Goal: Task Accomplishment & Management: Manage account settings

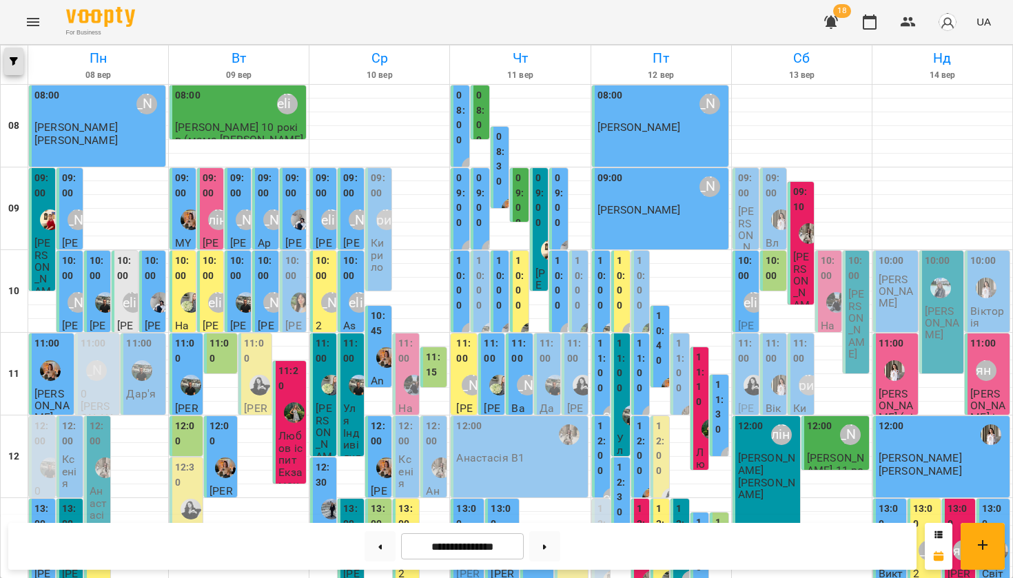
click at [10, 59] on span "button" at bounding box center [13, 61] width 19 height 8
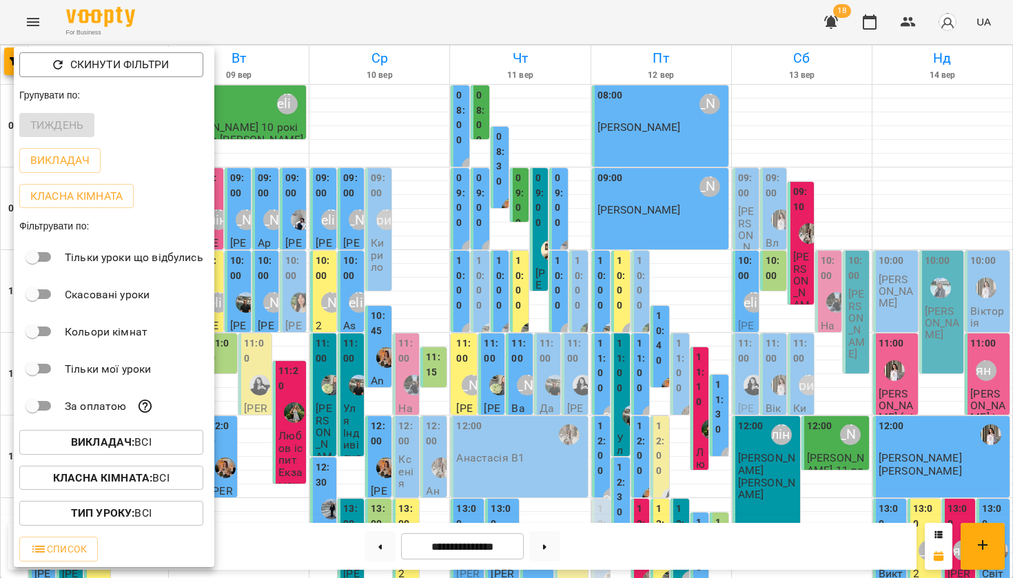
click at [126, 441] on b "Викладач :" at bounding box center [102, 441] width 63 height 13
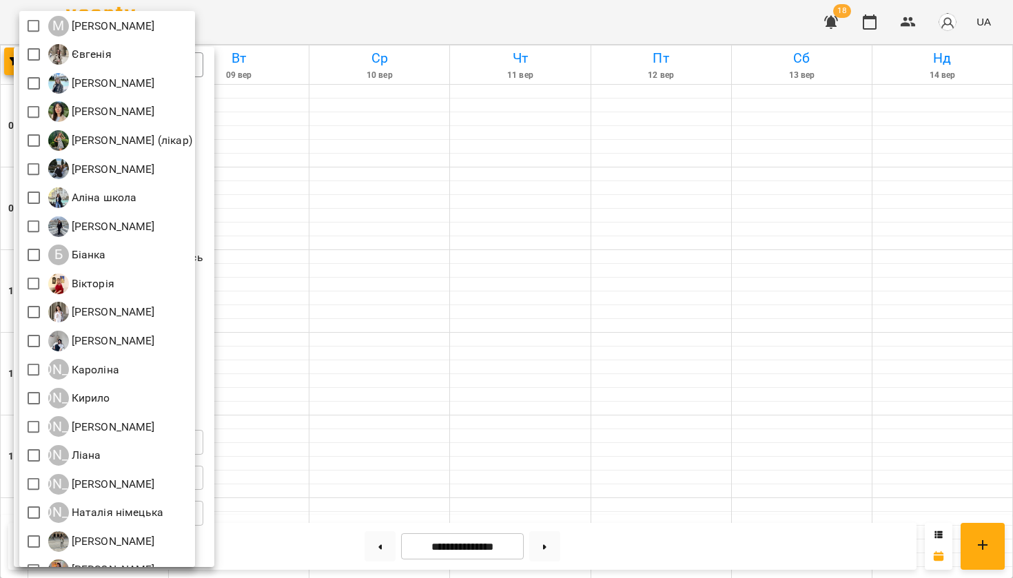
scroll to position [181, 0]
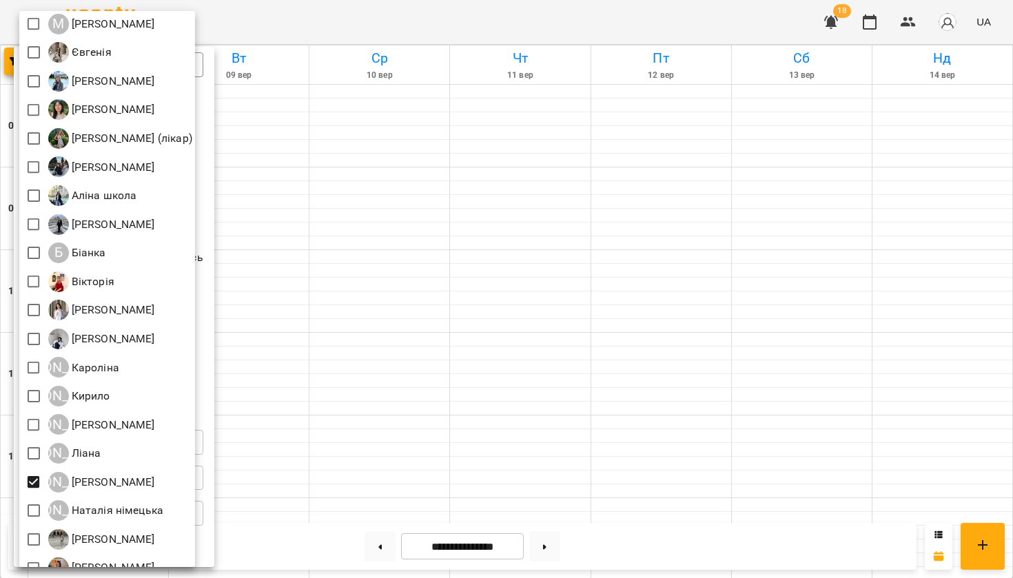
click at [461, 369] on div at bounding box center [506, 289] width 1013 height 578
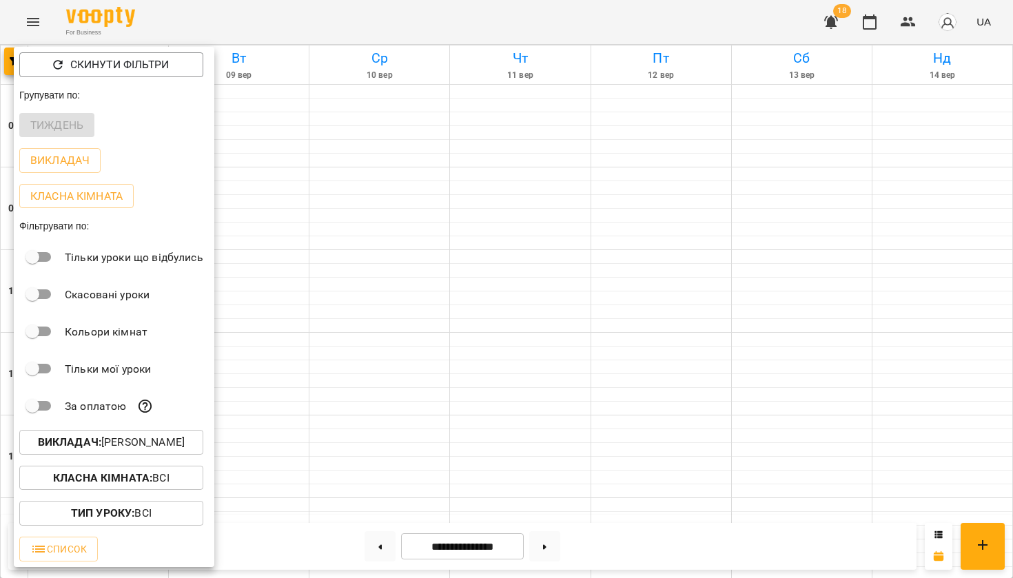
click at [461, 371] on div at bounding box center [506, 289] width 1013 height 578
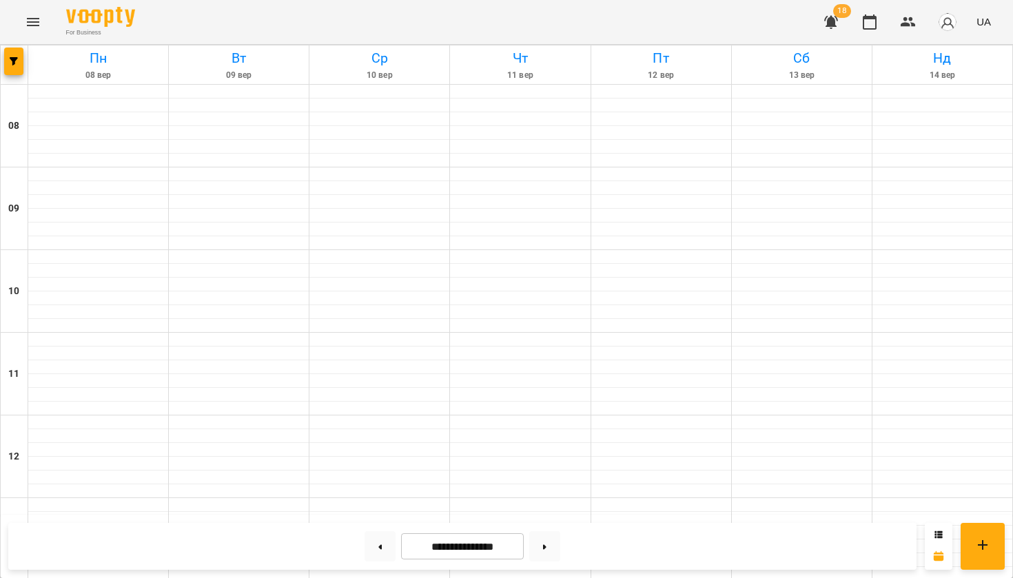
scroll to position [614, 0]
click at [30, 21] on icon "Menu" at bounding box center [33, 22] width 17 height 17
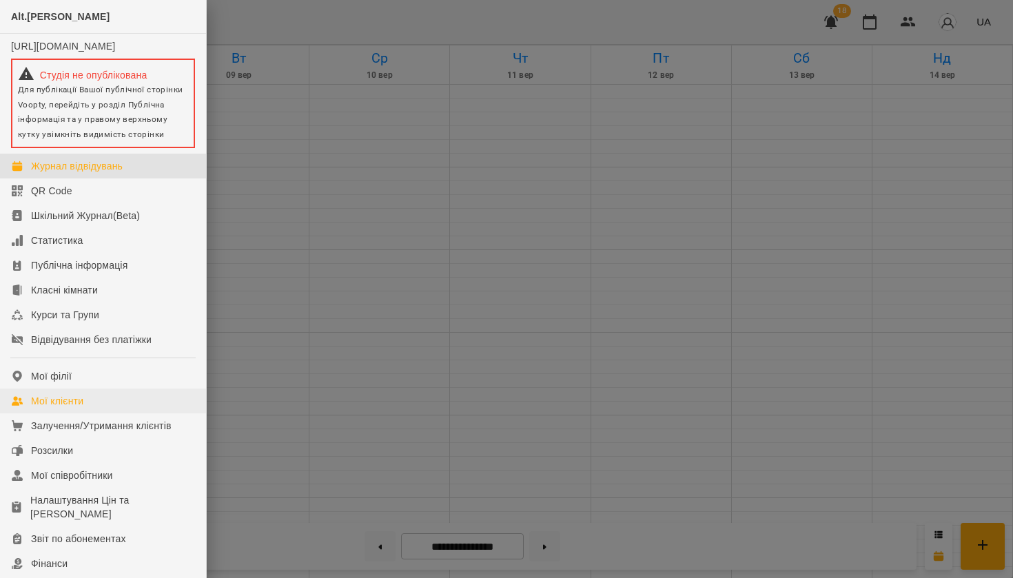
click at [65, 408] on div "Мої клієнти" at bounding box center [57, 401] width 52 height 14
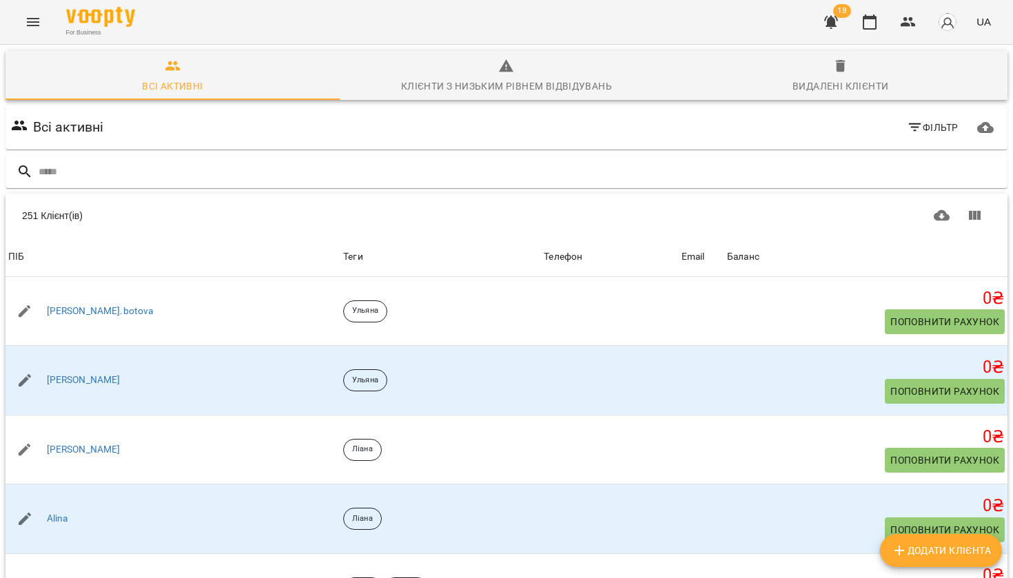
click at [920, 124] on icon "button" at bounding box center [914, 127] width 12 height 8
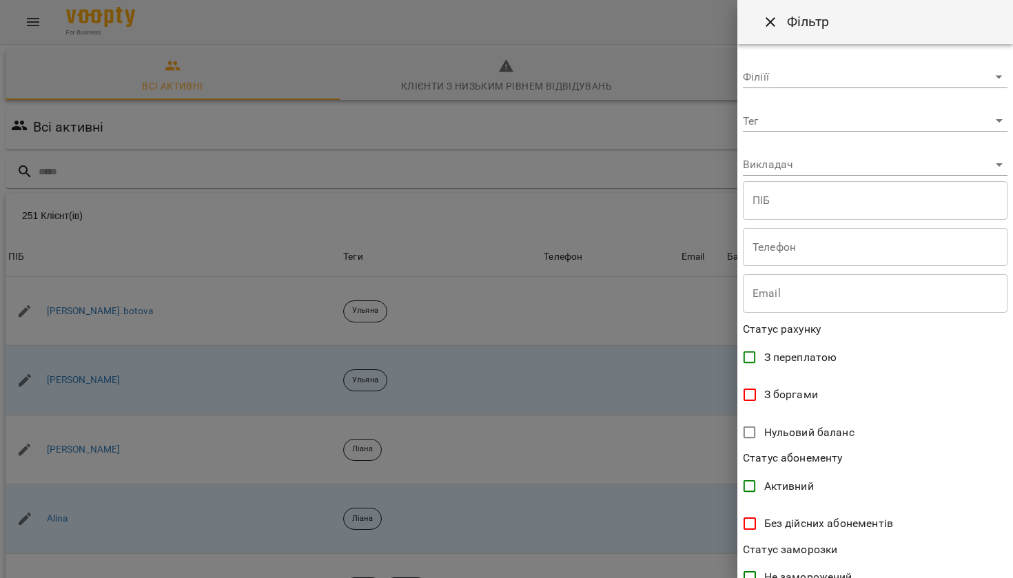
click at [881, 115] on body "For Business 18 UA Всі активні Клієнти з низьким рівнем відвідувань Видалені кл…" at bounding box center [506, 358] width 1013 height 717
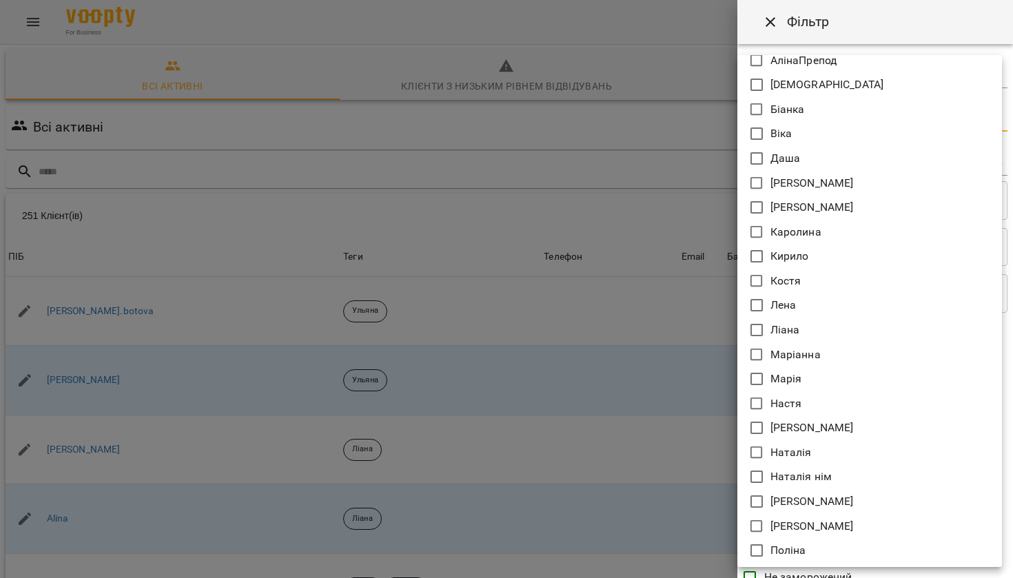
scroll to position [220, 0]
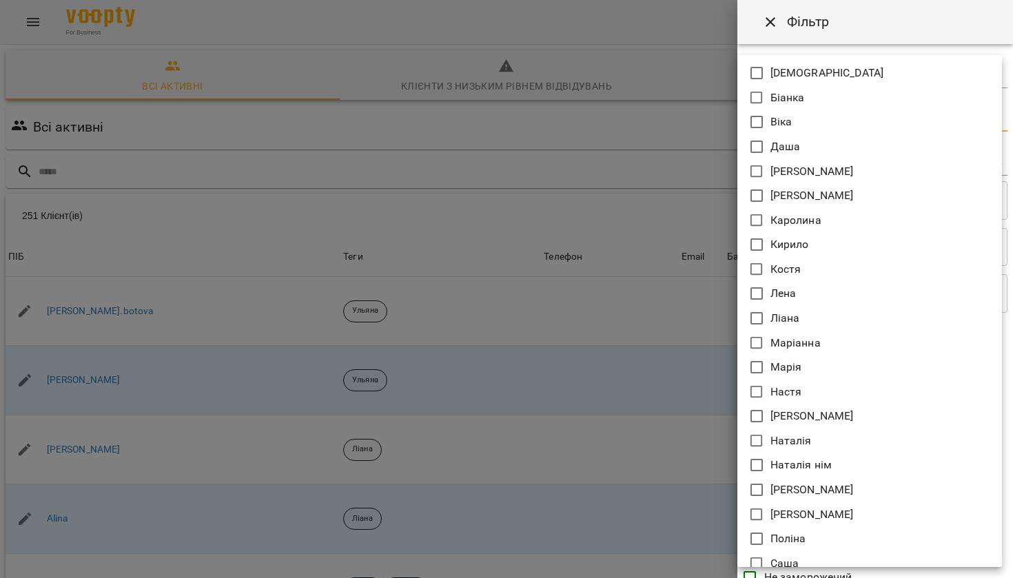
click at [807, 442] on p "Наталія" at bounding box center [790, 441] width 41 height 17
type input "*******"
click at [815, 576] on div at bounding box center [506, 289] width 1013 height 578
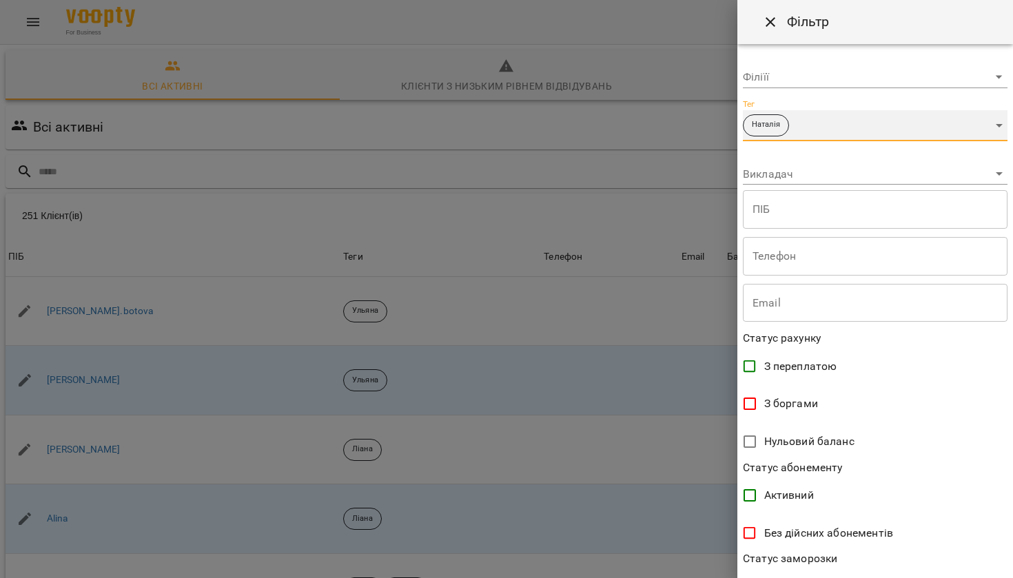
scroll to position [197, 0]
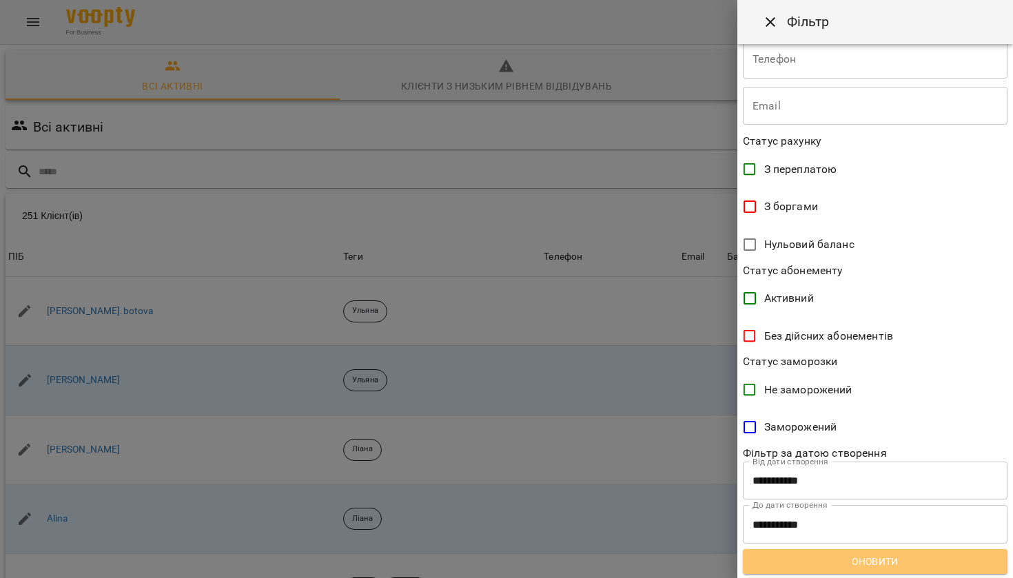
click at [825, 555] on span "Оновити" at bounding box center [875, 561] width 242 height 17
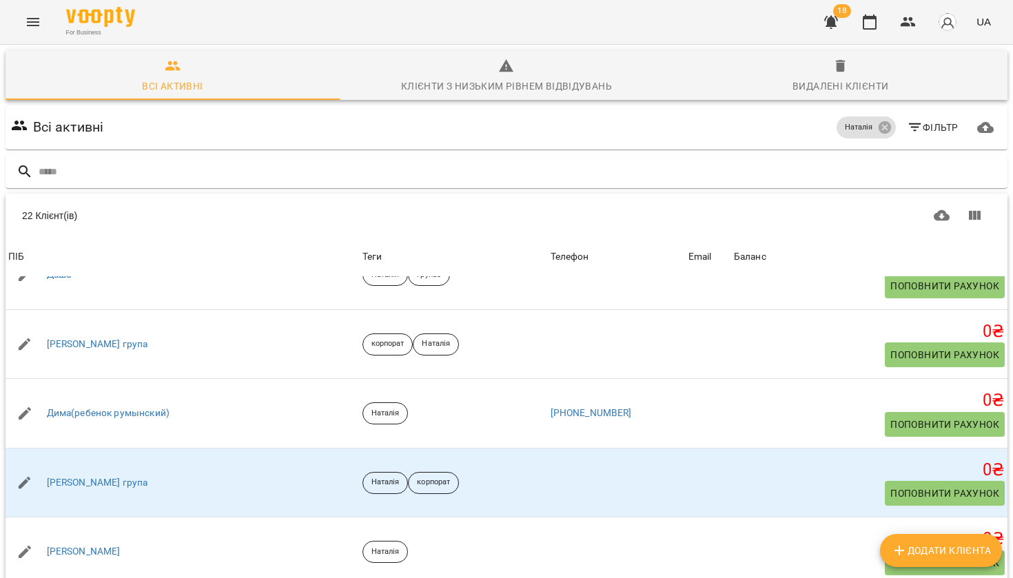
scroll to position [527, 0]
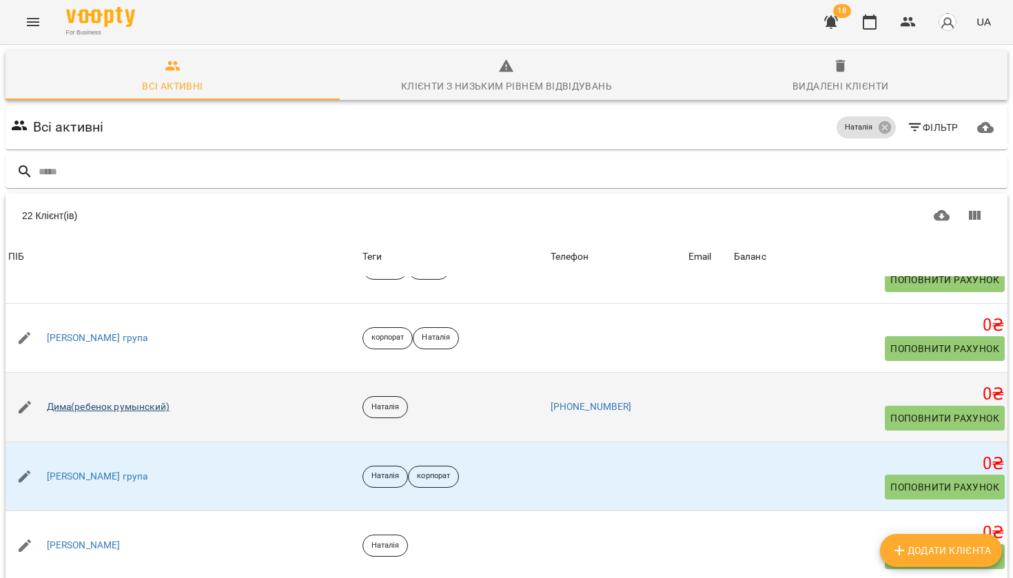
click at [107, 403] on link "Дима(ребенок румынский)" at bounding box center [108, 407] width 123 height 14
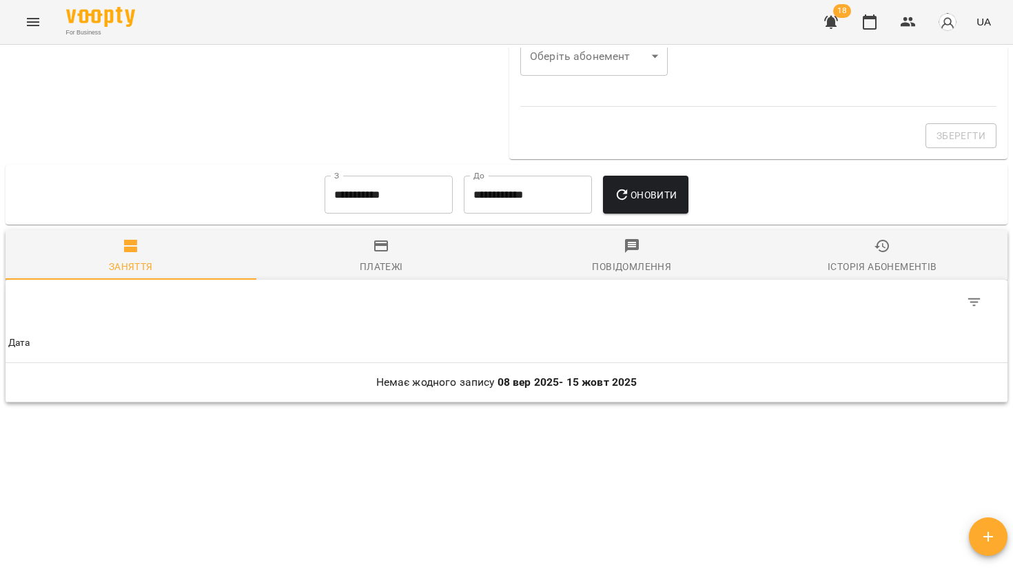
scroll to position [694, 0]
click at [385, 202] on input "**********" at bounding box center [388, 195] width 128 height 39
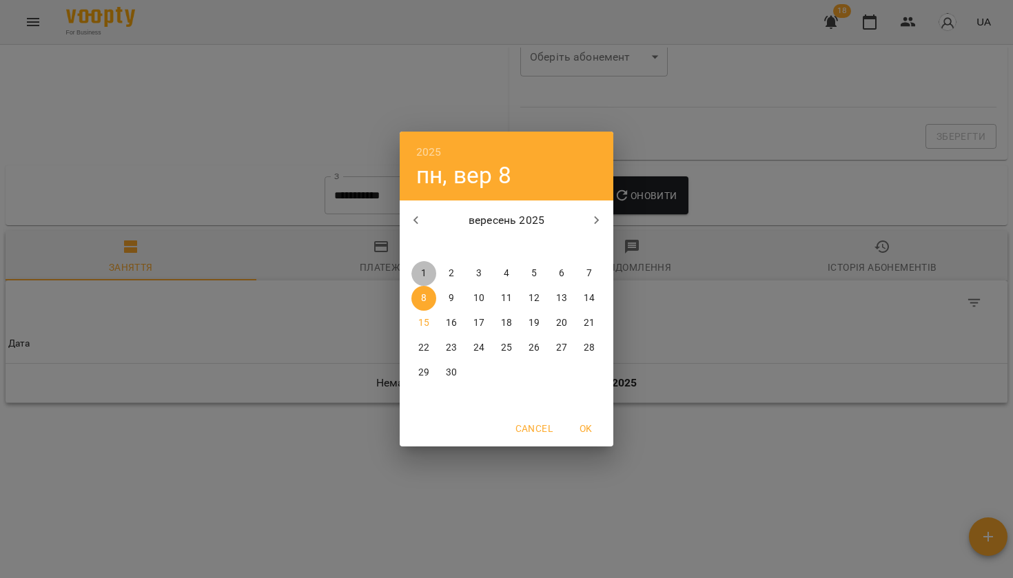
click at [425, 267] on button "1" at bounding box center [423, 273] width 25 height 25
type input "**********"
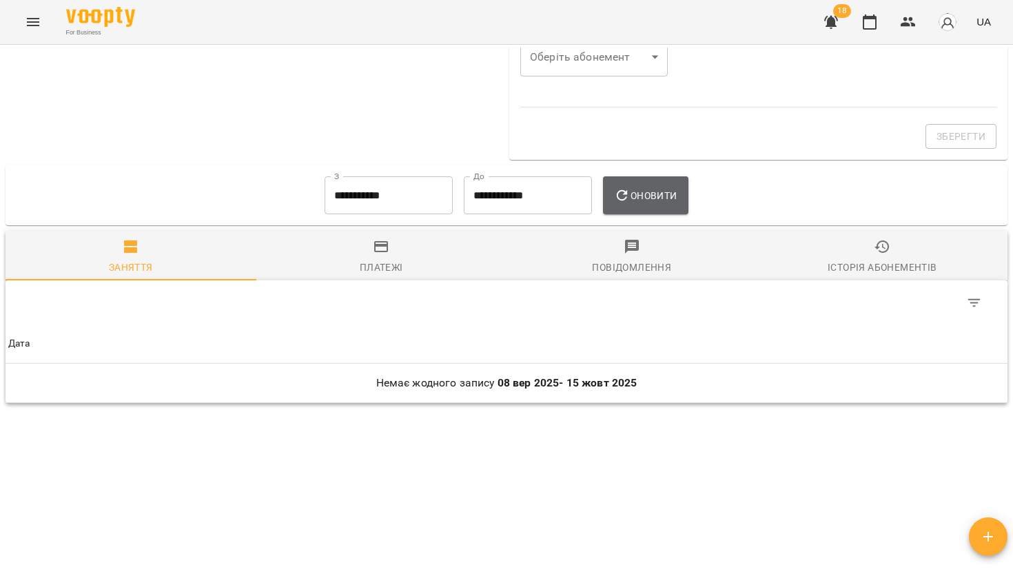
click at [683, 183] on button "Оновити" at bounding box center [645, 195] width 85 height 39
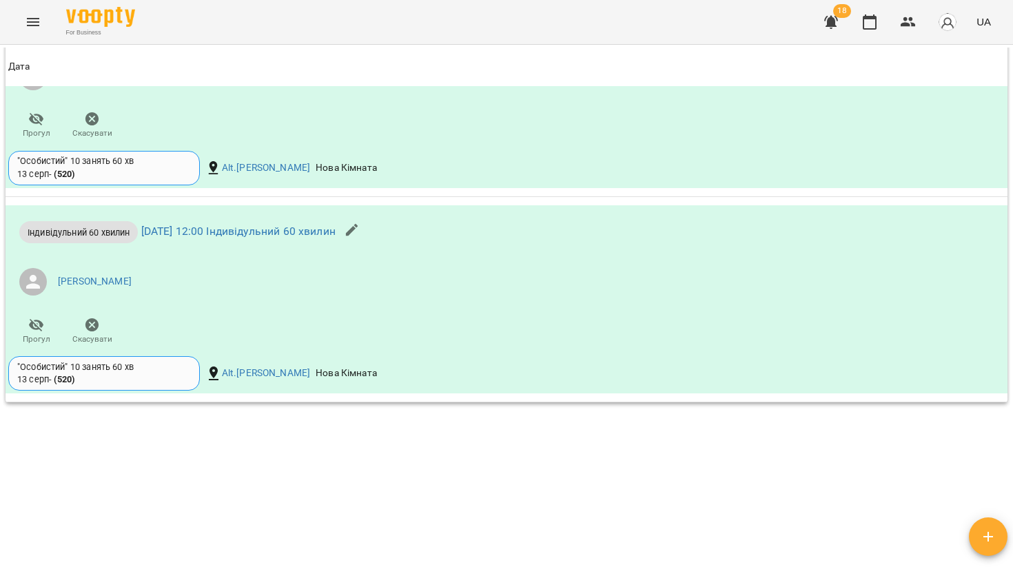
scroll to position [1067, 0]
click at [190, 225] on p "Індивідульний 60 хвилин [DATE] 12:00 Індивідульний 60 хвилин" at bounding box center [177, 232] width 316 height 22
click at [191, 229] on link "[DATE] 12:00 Індивідульний 60 хвилин" at bounding box center [238, 231] width 194 height 13
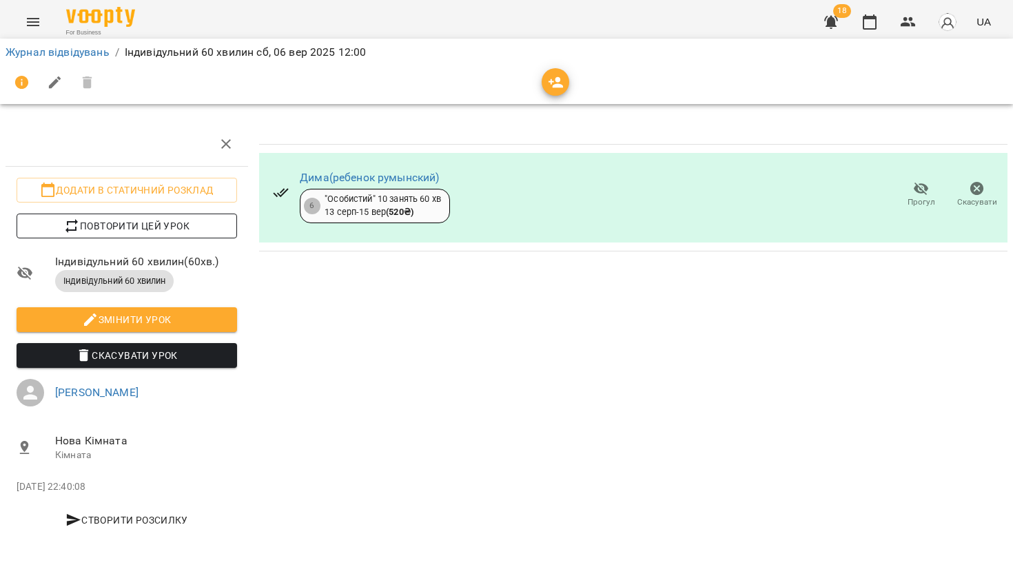
click at [196, 225] on span "Повторити цей урок" at bounding box center [127, 226] width 198 height 17
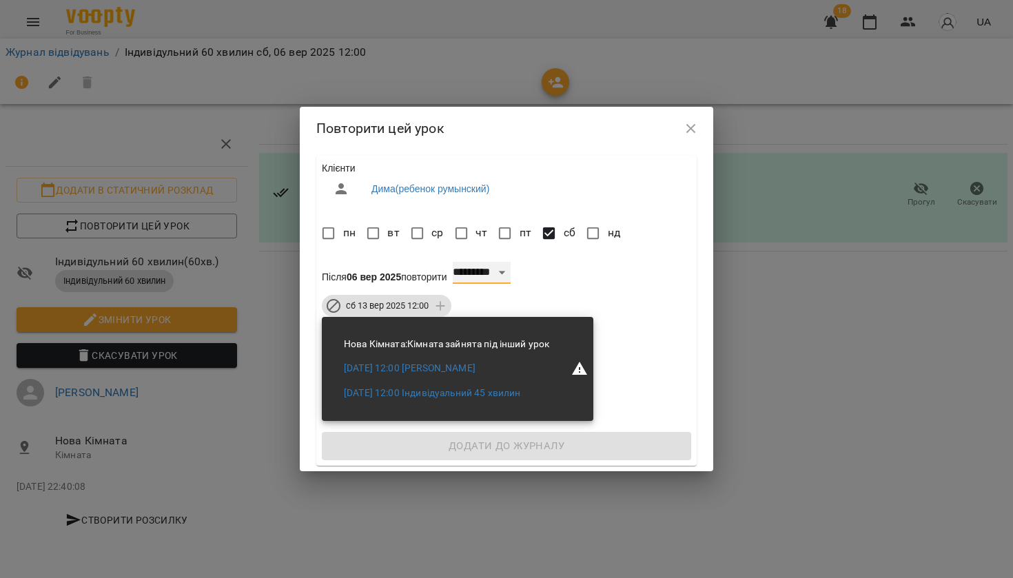
select select "*"
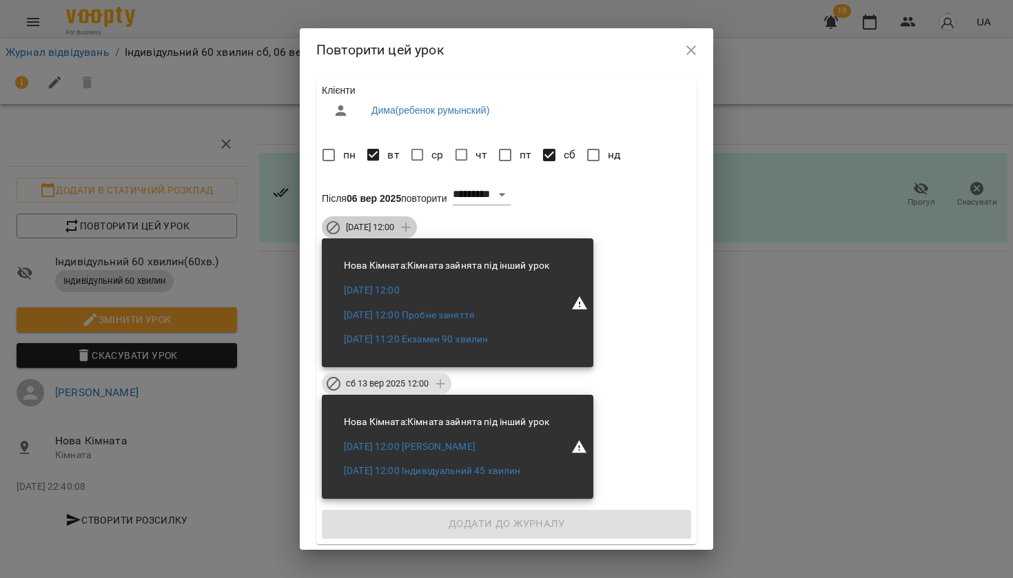
click at [375, 237] on div "[DATE] 12:00" at bounding box center [369, 227] width 95 height 22
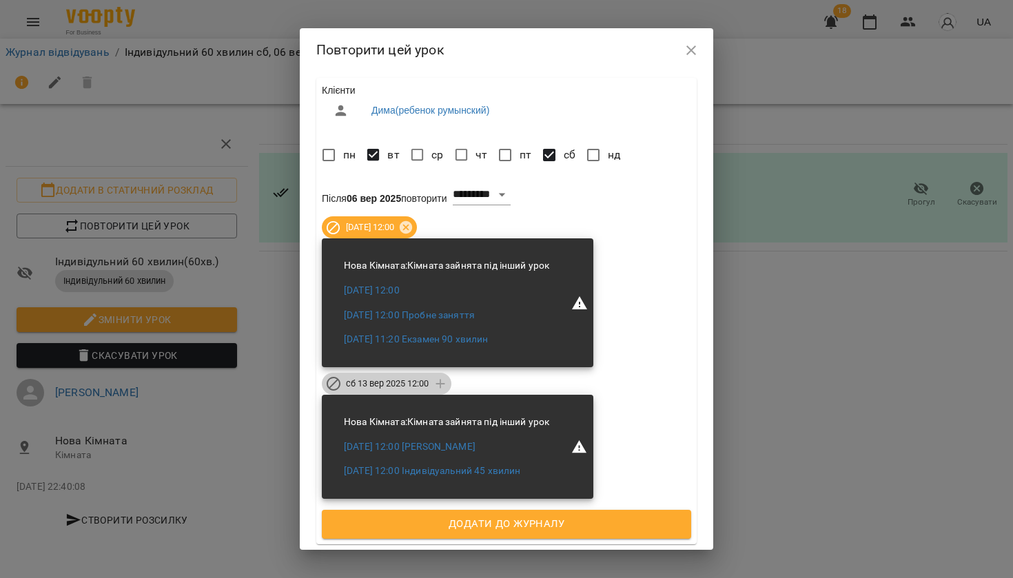
click at [374, 377] on div "сб 13 вер 2025 12:00" at bounding box center [387, 384] width 130 height 22
click at [457, 524] on span "Додати до журналу" at bounding box center [506, 524] width 339 height 18
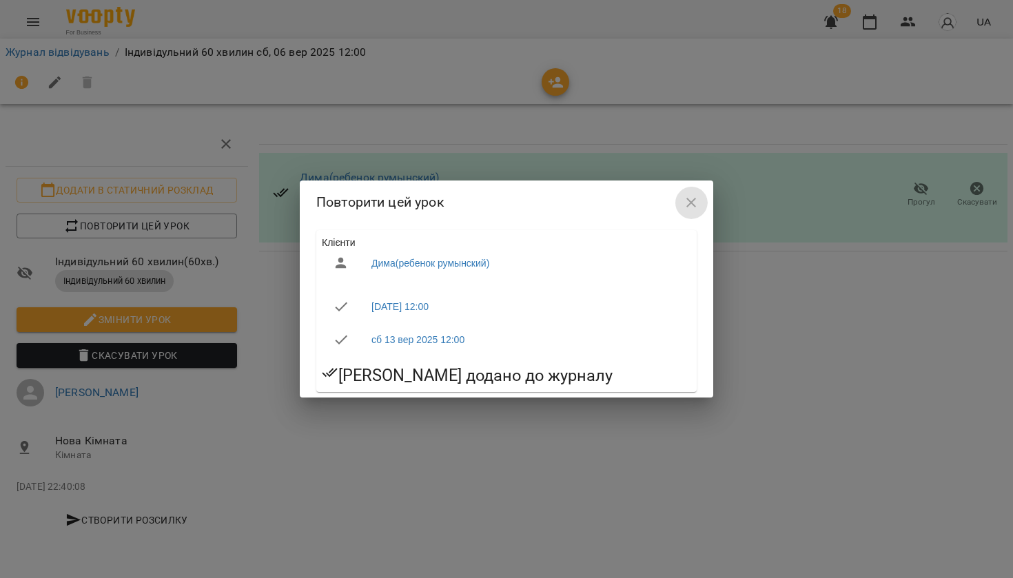
click at [683, 202] on button "button" at bounding box center [690, 202] width 33 height 33
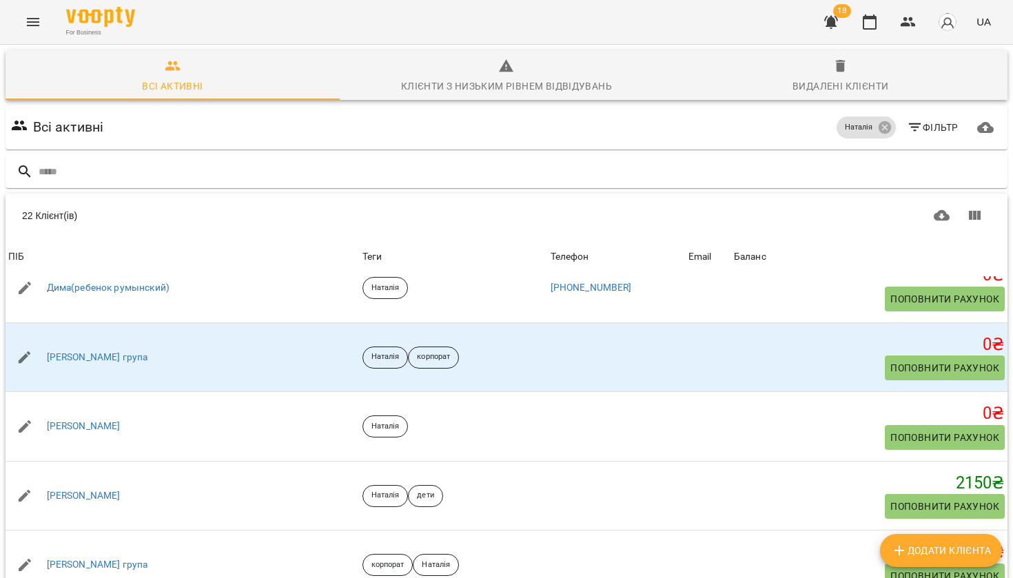
scroll to position [656, 0]
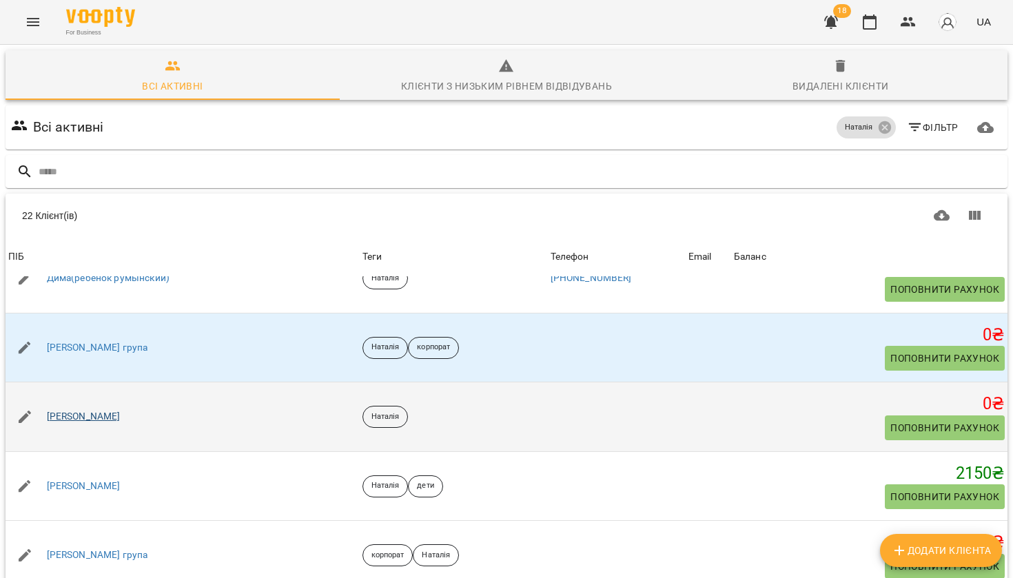
click at [77, 412] on link "[PERSON_NAME]" at bounding box center [84, 417] width 74 height 14
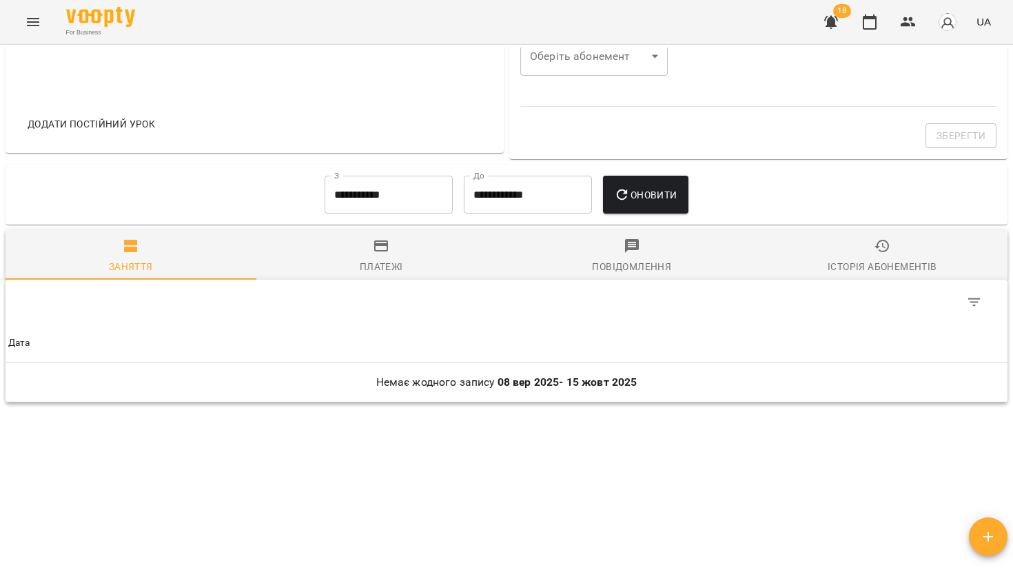
scroll to position [543, 0]
click at [391, 208] on input "**********" at bounding box center [388, 196] width 128 height 39
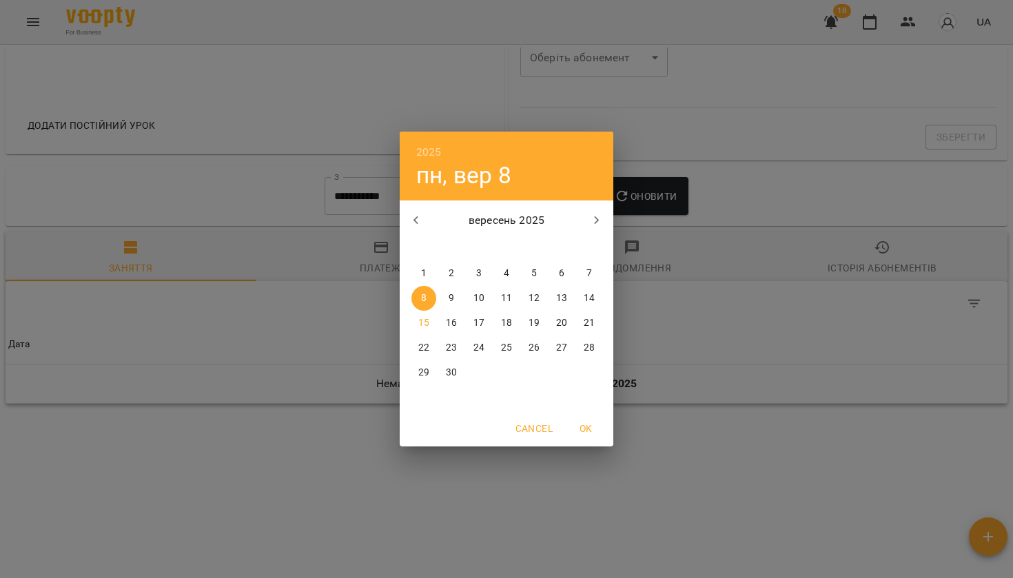
click at [425, 279] on p "1" at bounding box center [424, 274] width 6 height 14
type input "**********"
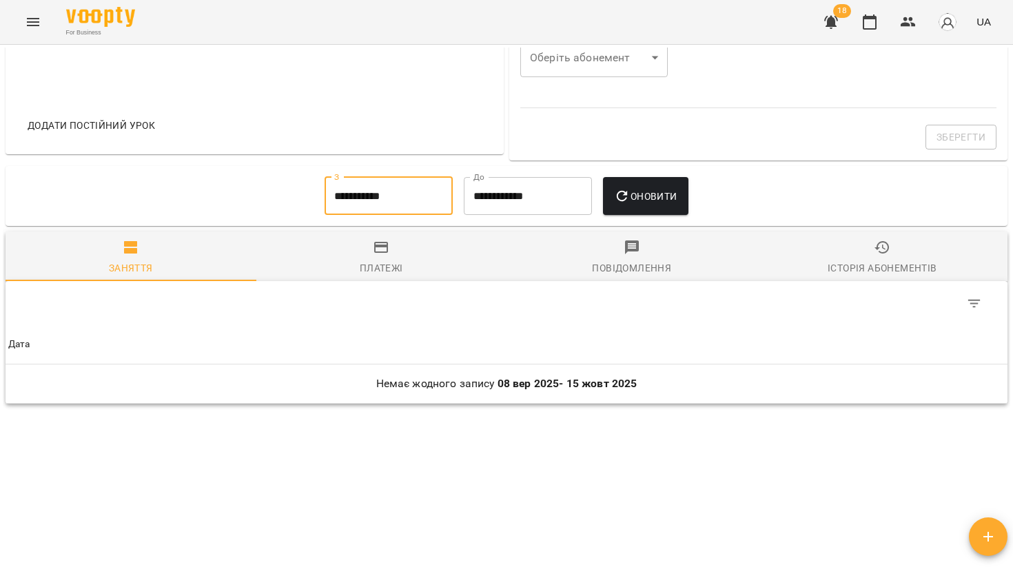
click at [678, 187] on button "Оновити" at bounding box center [645, 196] width 85 height 39
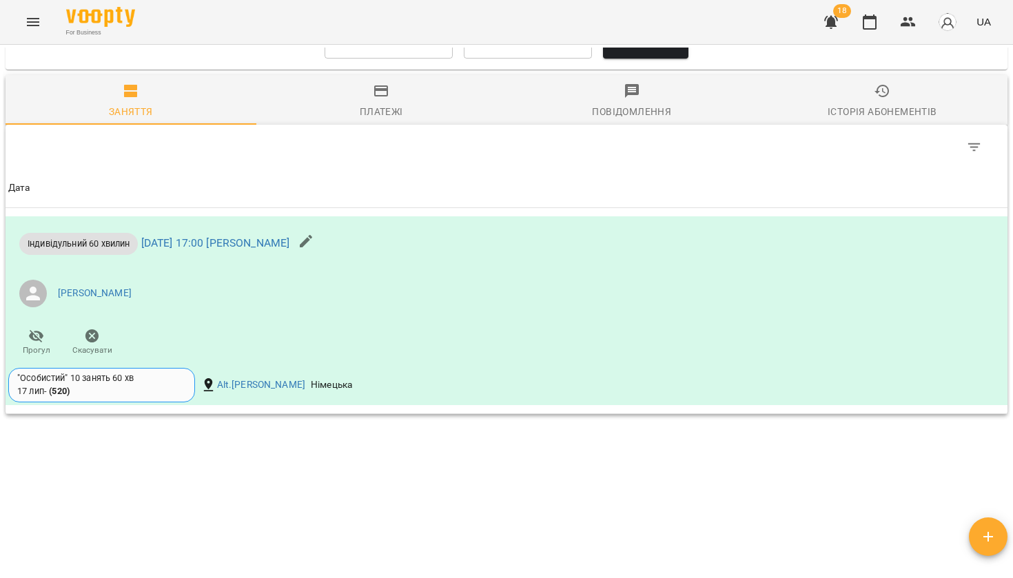
scroll to position [711, 0]
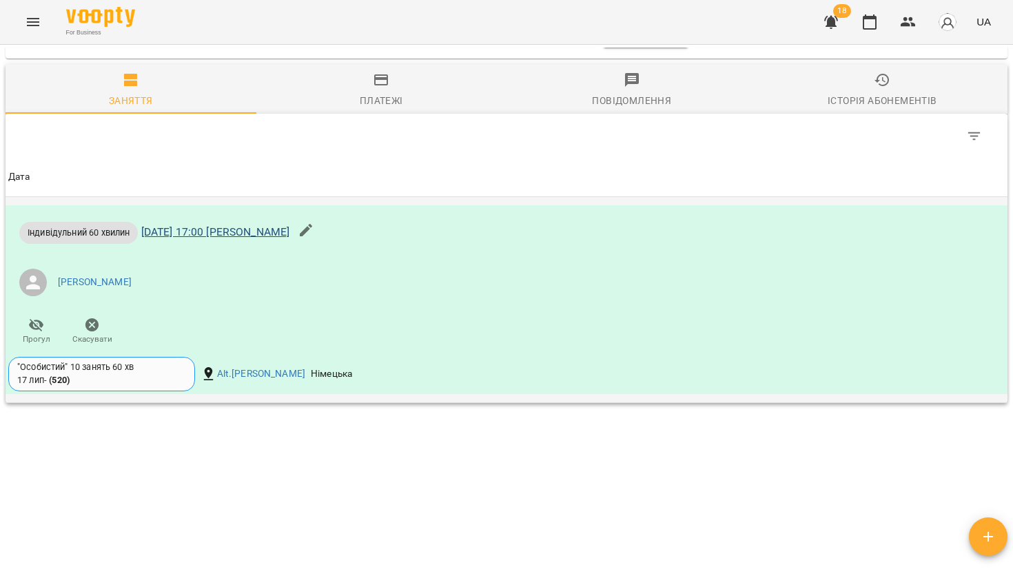
click at [184, 231] on link "[DATE] 17:00 [PERSON_NAME]" at bounding box center [215, 231] width 149 height 13
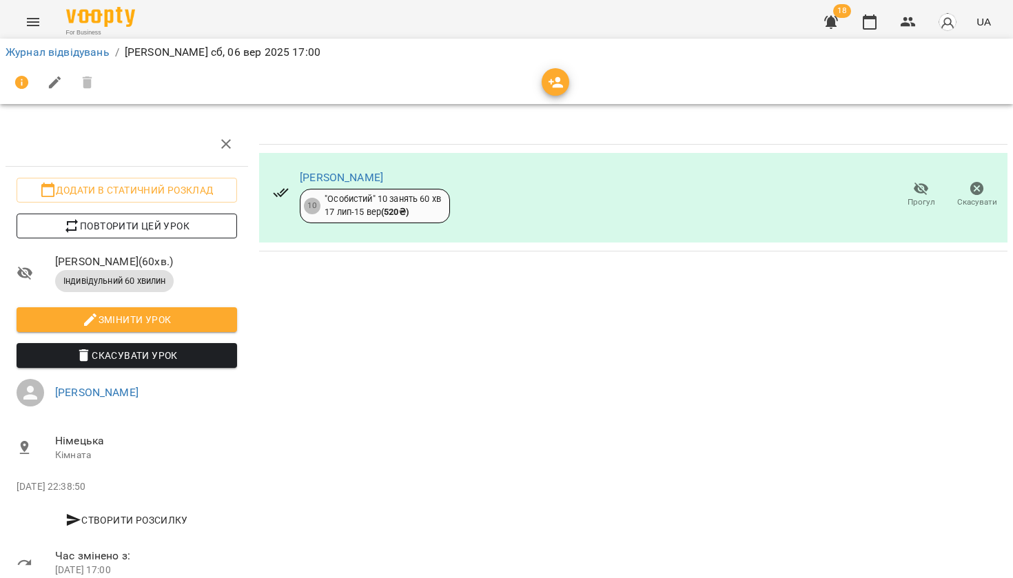
click at [167, 219] on span "Повторити цей урок" at bounding box center [127, 226] width 198 height 17
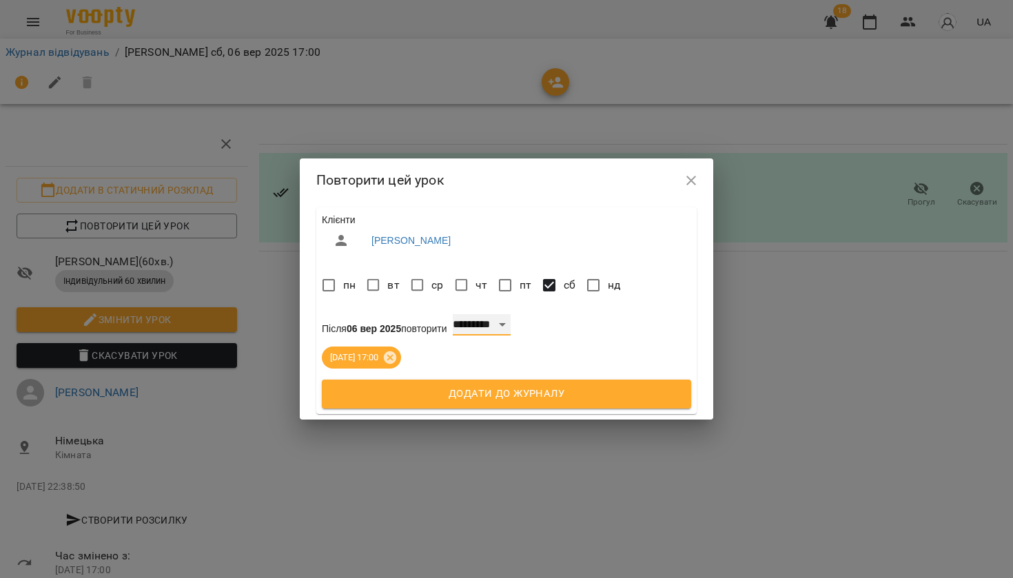
select select "*"
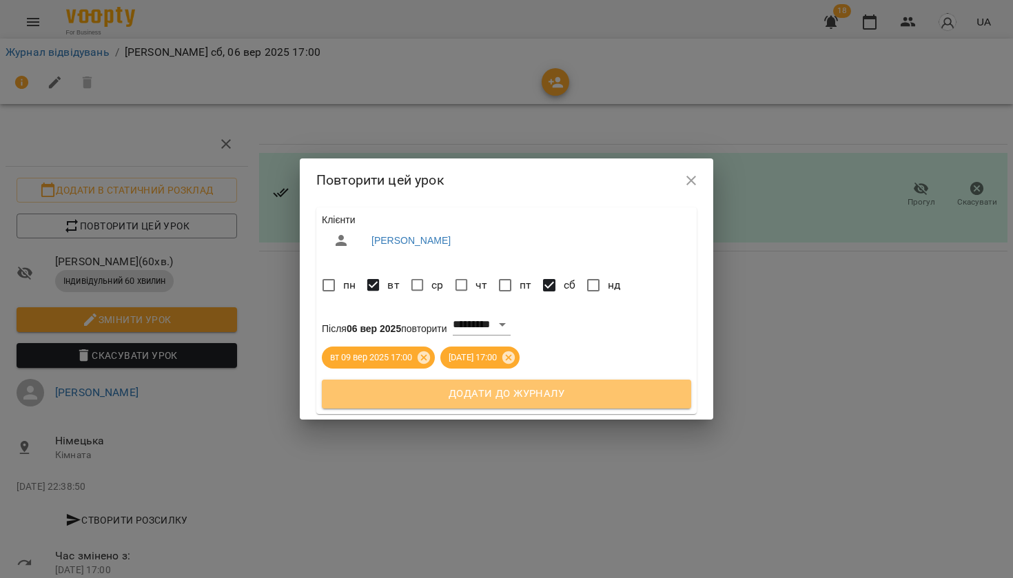
click at [394, 402] on span "Додати до журналу" at bounding box center [506, 394] width 339 height 18
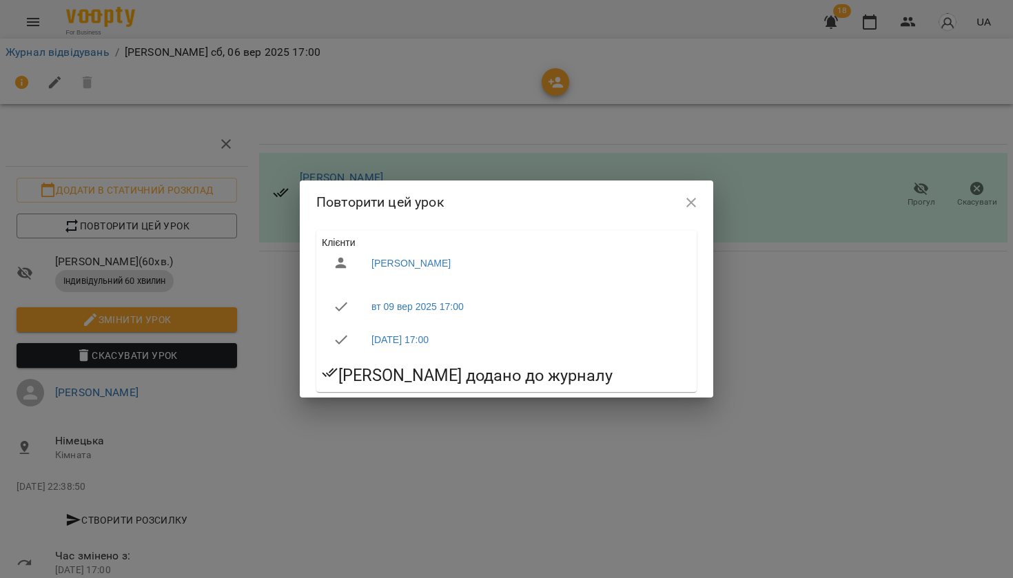
click at [681, 206] on button "button" at bounding box center [690, 202] width 33 height 33
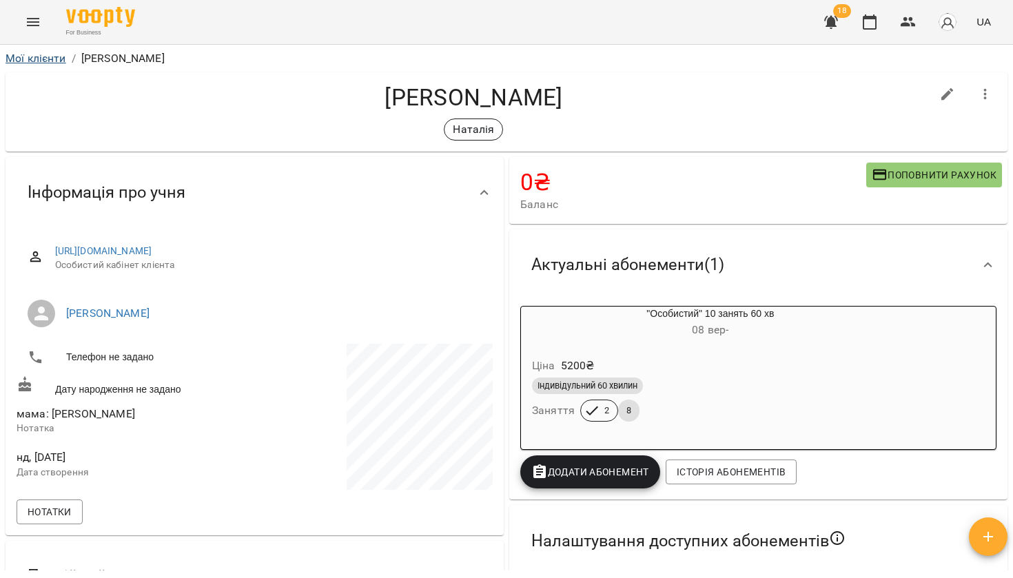
click at [39, 61] on link "Мої клієнти" at bounding box center [36, 58] width 61 height 13
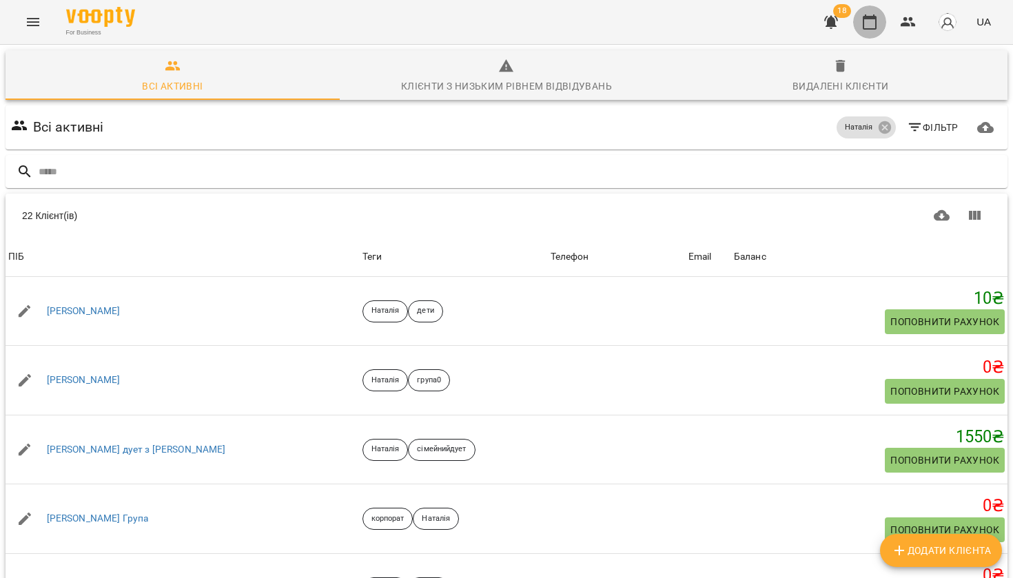
click at [876, 21] on icon "button" at bounding box center [869, 21] width 14 height 15
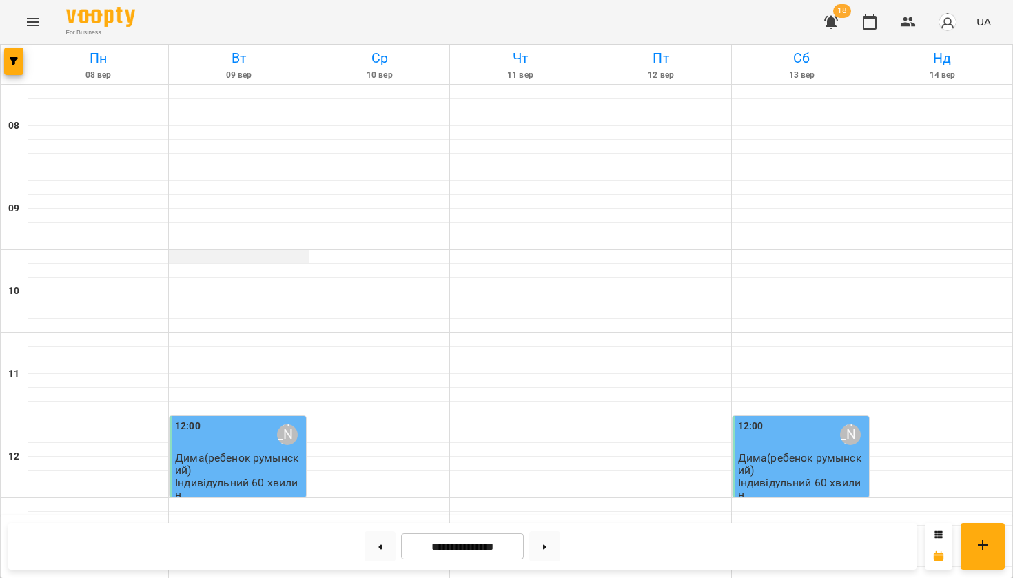
scroll to position [808, 0]
click at [40, 26] on icon "Menu" at bounding box center [33, 22] width 17 height 17
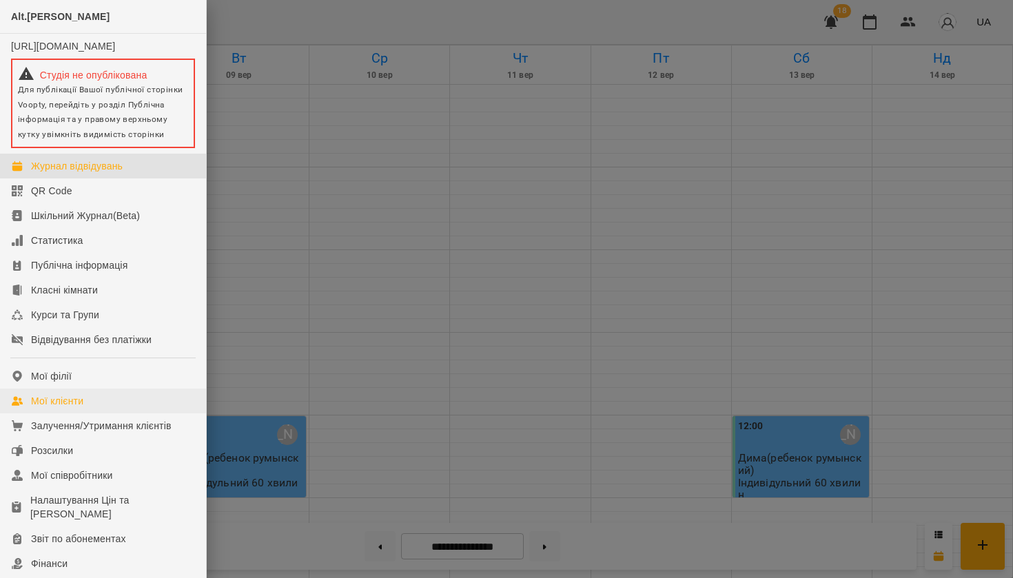
click at [85, 412] on link "Мої клієнти" at bounding box center [103, 401] width 206 height 25
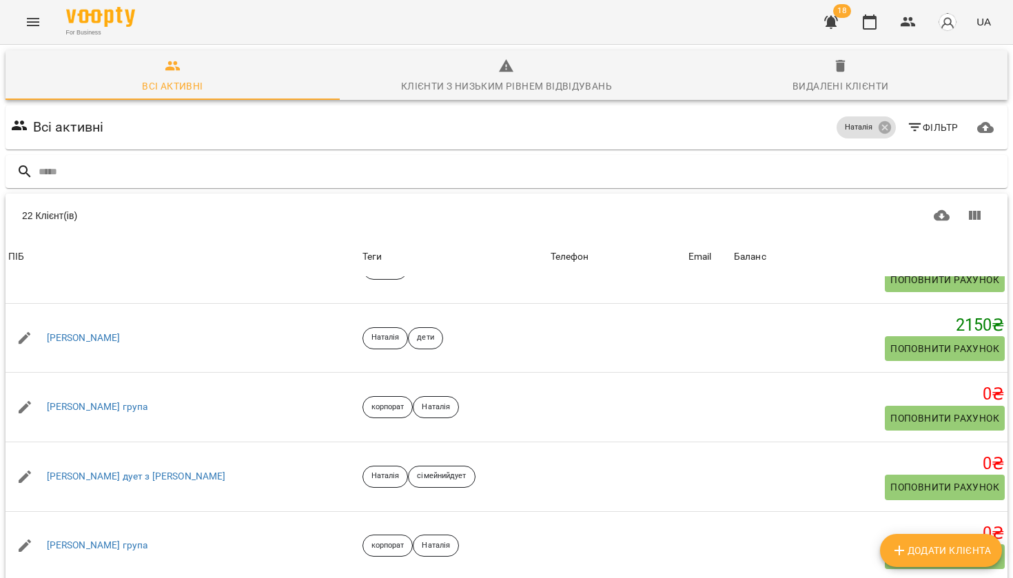
scroll to position [805, 0]
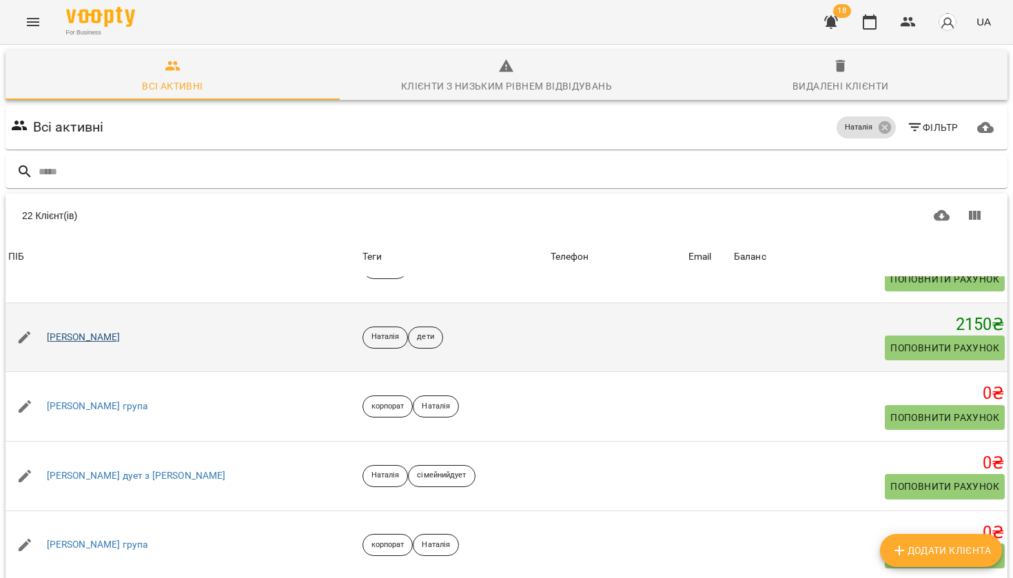
click at [63, 331] on link "[PERSON_NAME]" at bounding box center [84, 338] width 74 height 14
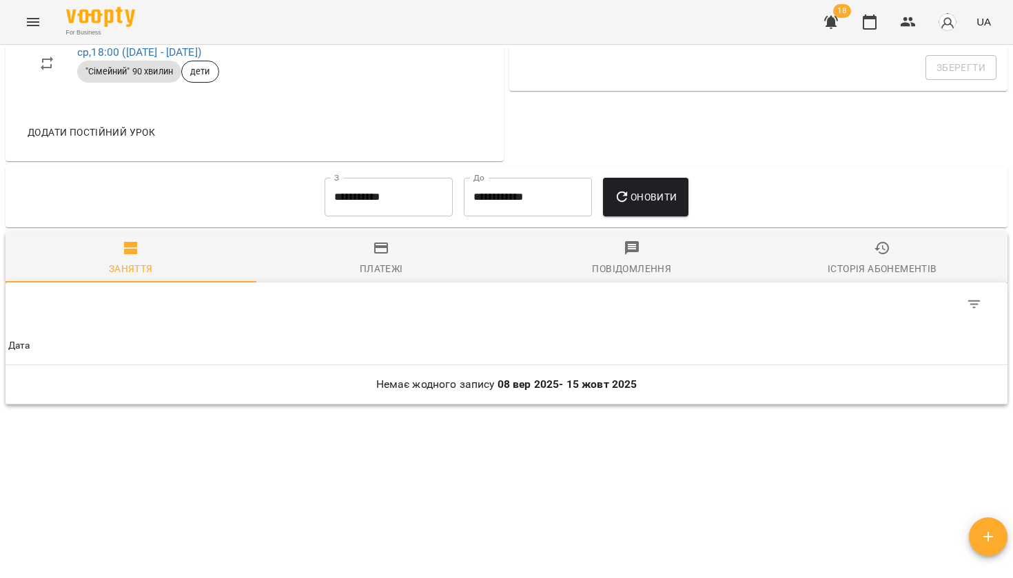
scroll to position [648, 0]
click at [378, 196] on input "**********" at bounding box center [388, 198] width 128 height 39
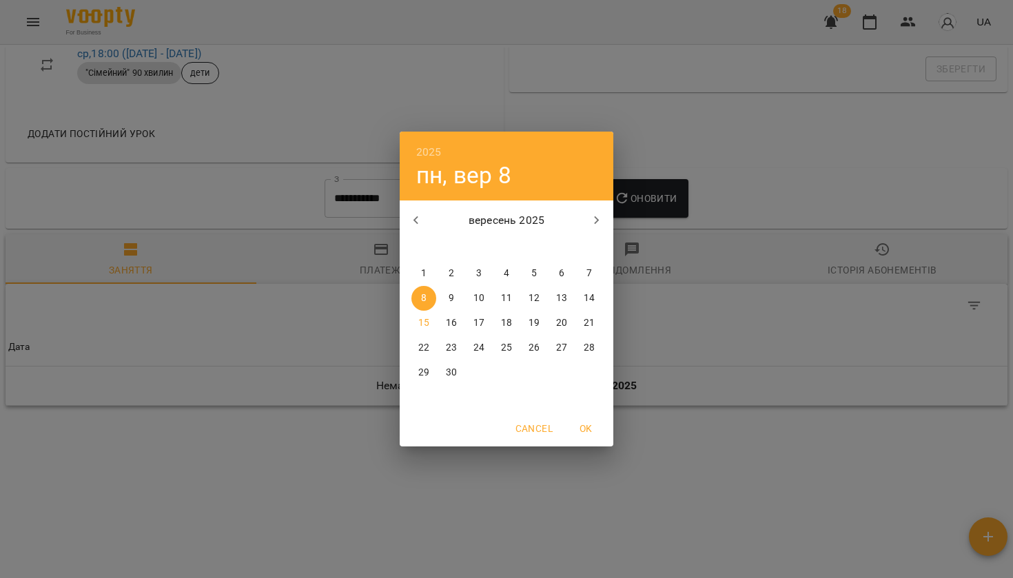
click at [417, 259] on div "[DATE] пн вт ср чт пт сб нд 1 2 3 4 5 6 7 8 9 10 11 12 13 14 15 16 17 18 19 20 …" at bounding box center [507, 305] width 214 height 210
click at [418, 267] on button "1" at bounding box center [423, 273] width 25 height 25
type input "**********"
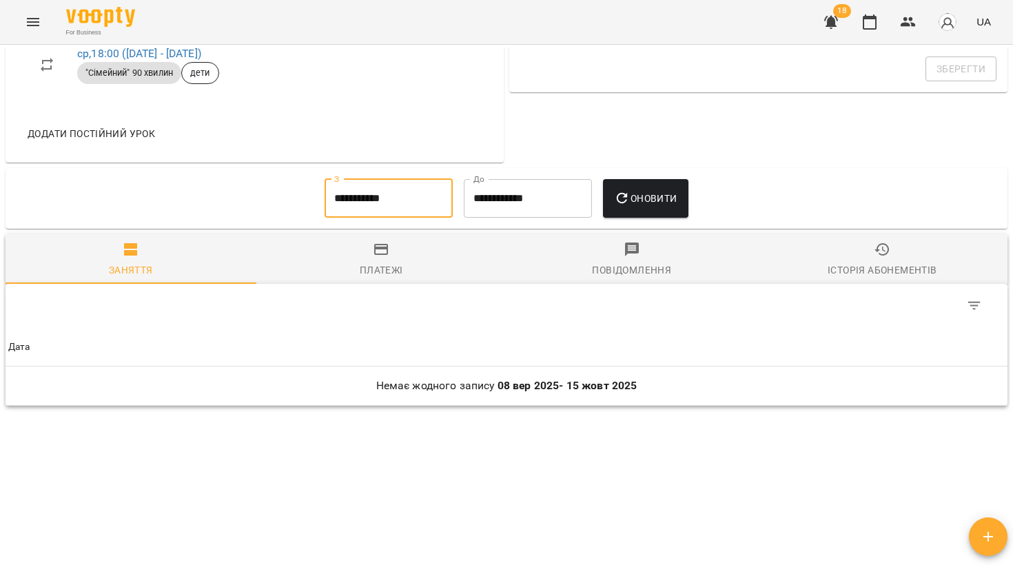
click at [659, 187] on button "Оновити" at bounding box center [645, 198] width 85 height 39
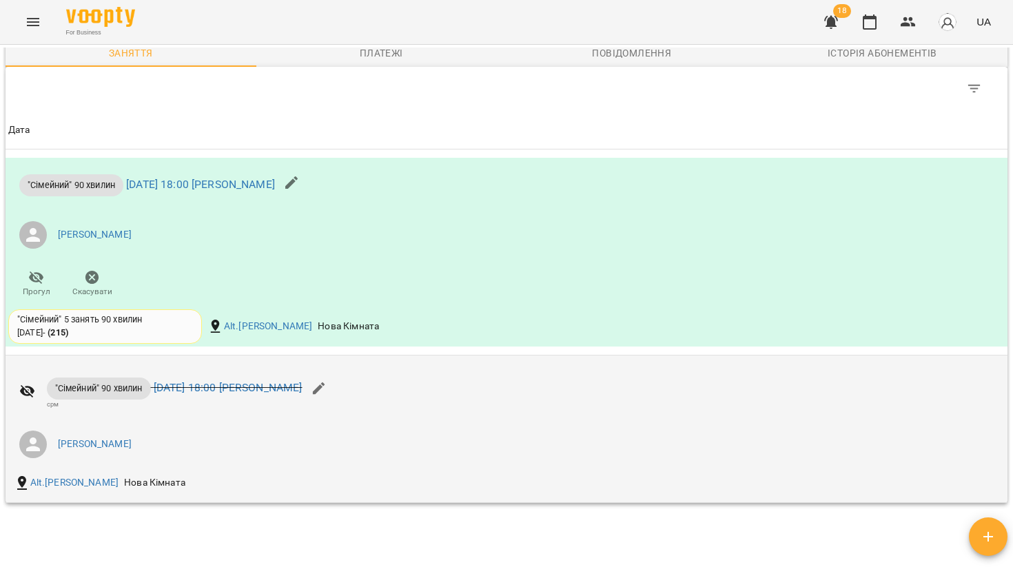
scroll to position [864, 0]
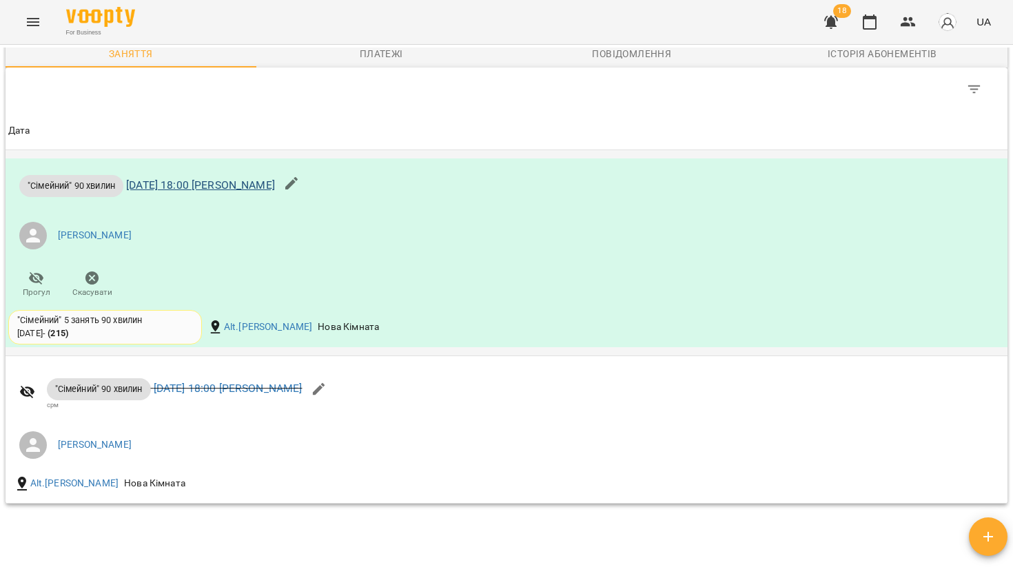
click at [210, 183] on link "[DATE] 18:00 [PERSON_NAME]" at bounding box center [200, 184] width 149 height 13
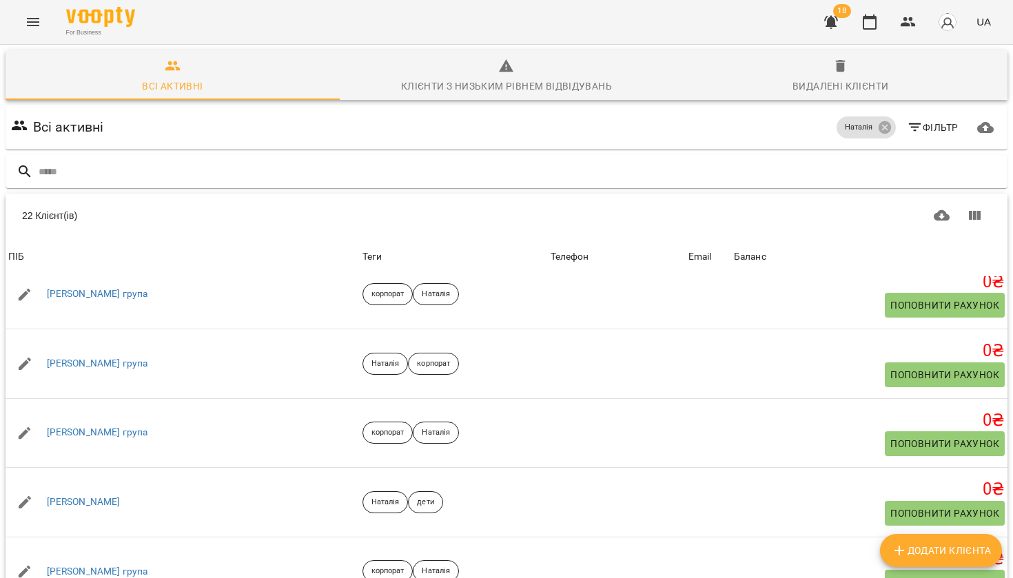
scroll to position [1199, 0]
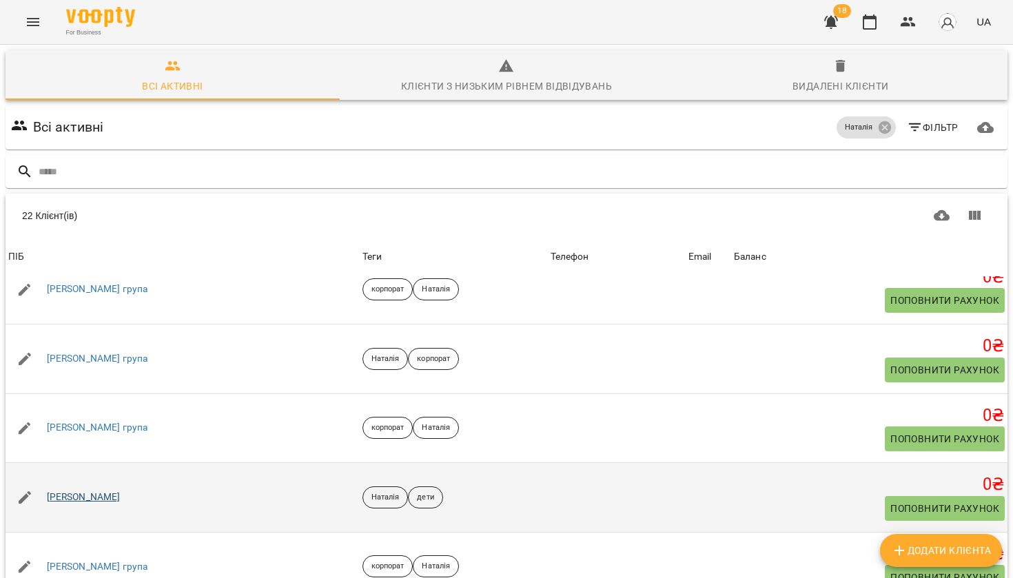
click at [61, 492] on link "[PERSON_NAME]" at bounding box center [84, 497] width 74 height 14
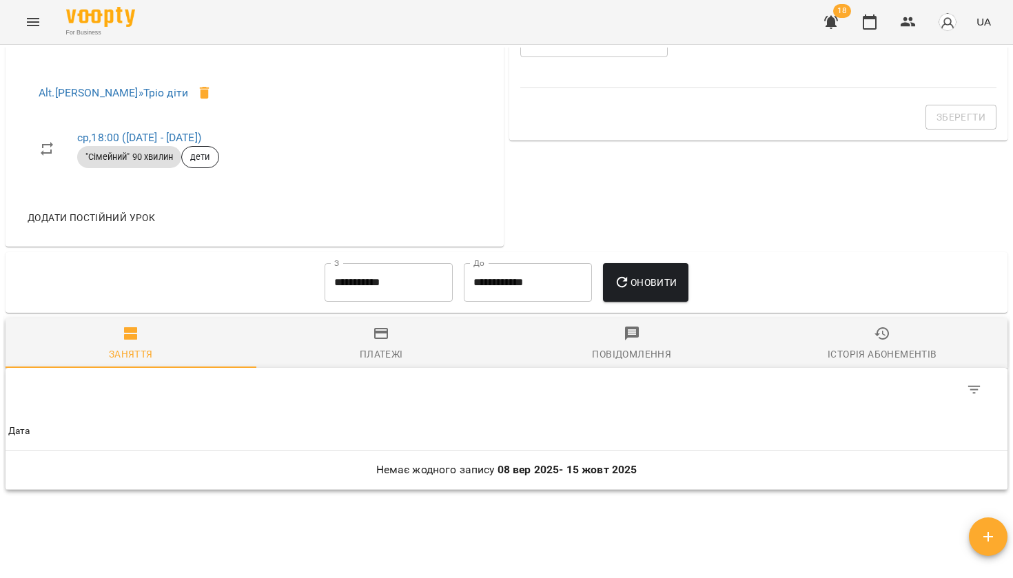
scroll to position [565, 0]
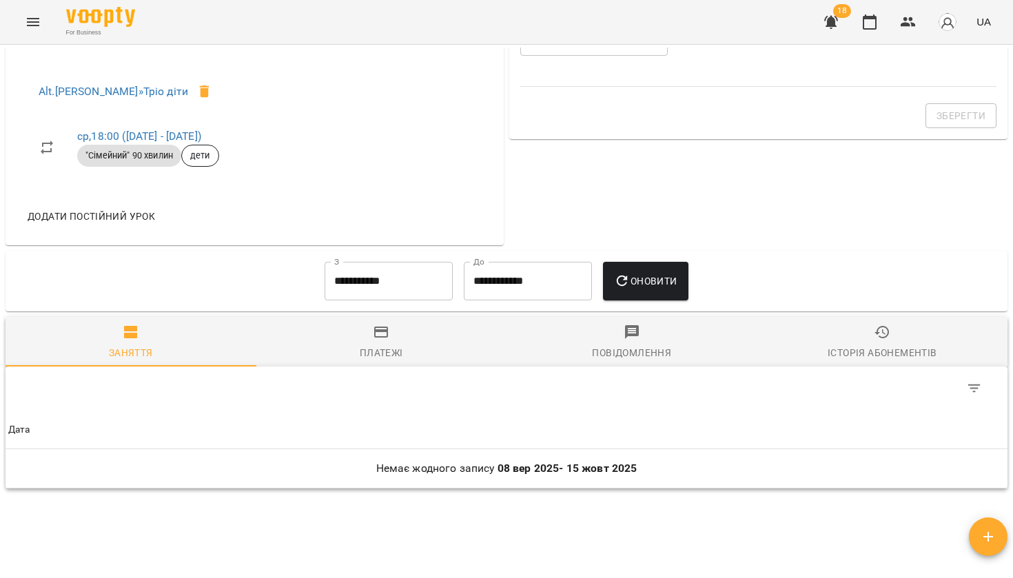
click at [395, 281] on input "**********" at bounding box center [388, 281] width 128 height 39
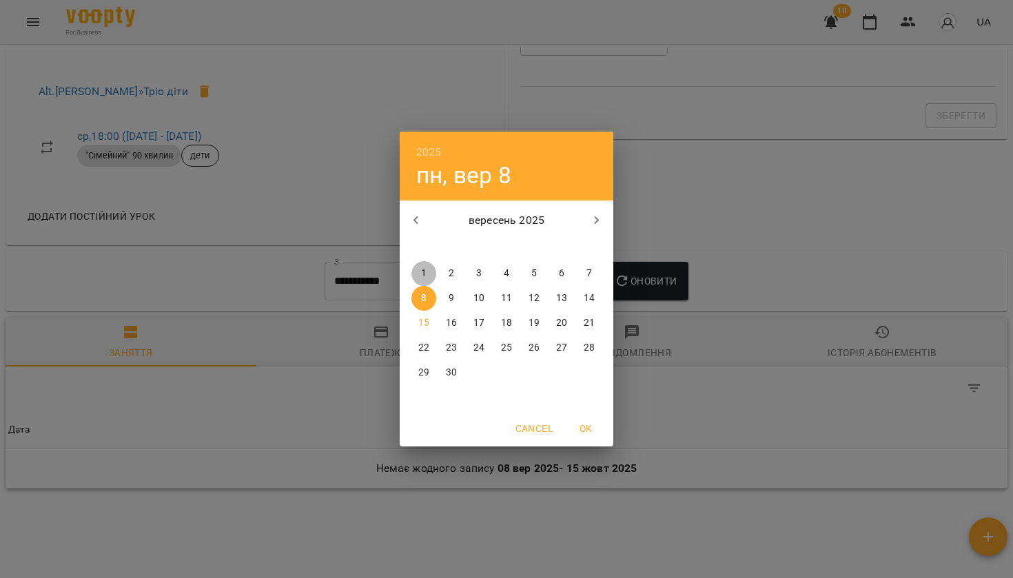
click at [424, 271] on p "1" at bounding box center [424, 274] width 6 height 14
type input "**********"
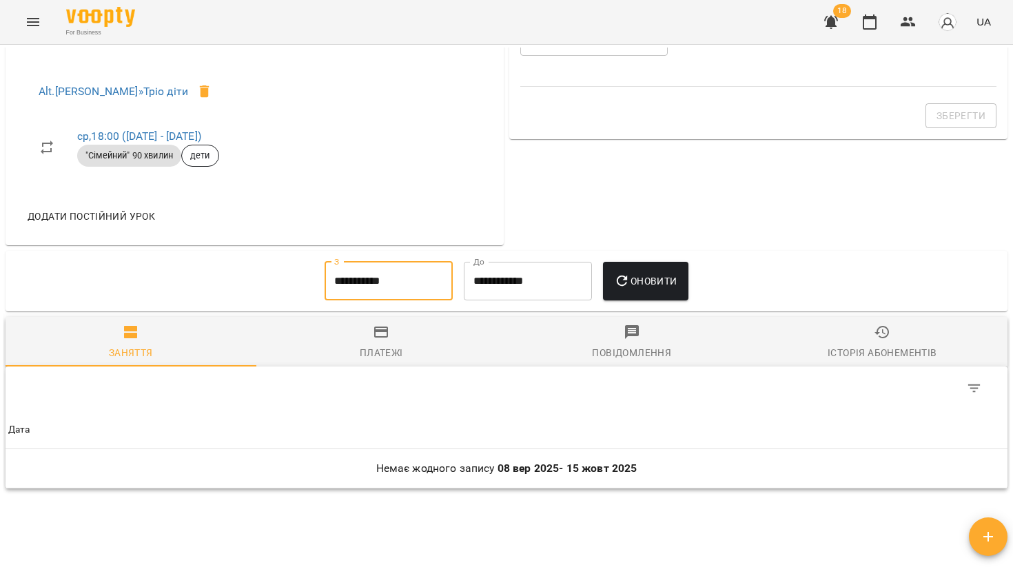
click at [676, 282] on span "Оновити" at bounding box center [645, 281] width 63 height 17
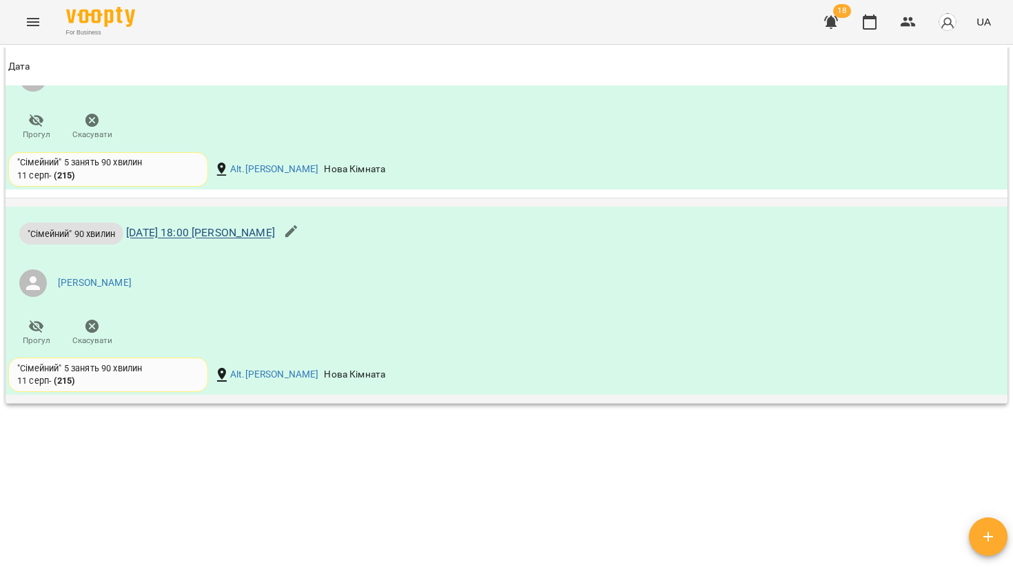
scroll to position [1021, 0]
click at [218, 232] on link "[DATE] 18:00 [PERSON_NAME]" at bounding box center [200, 233] width 149 height 13
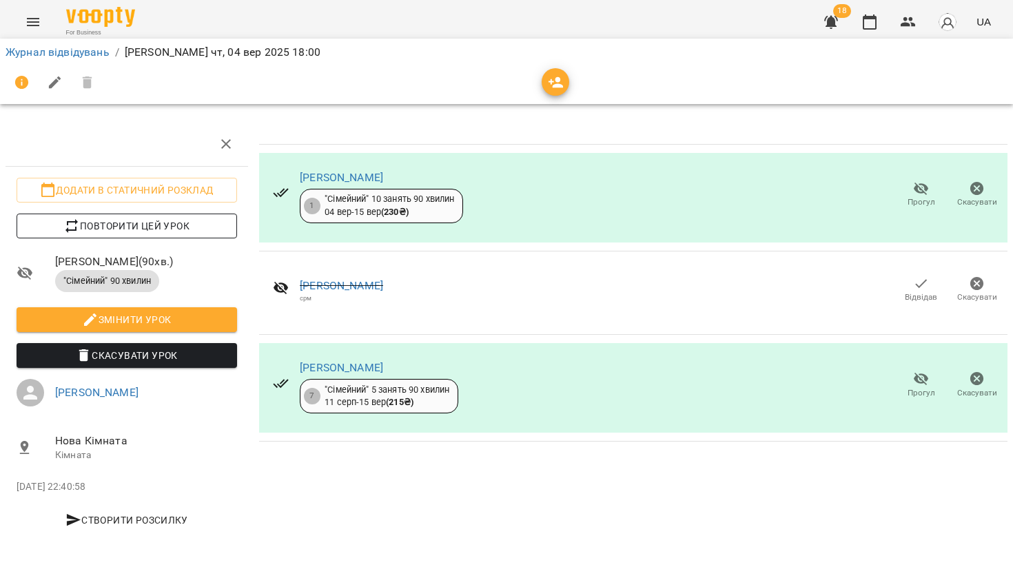
click at [162, 234] on button "Повторити цей урок" at bounding box center [127, 226] width 220 height 25
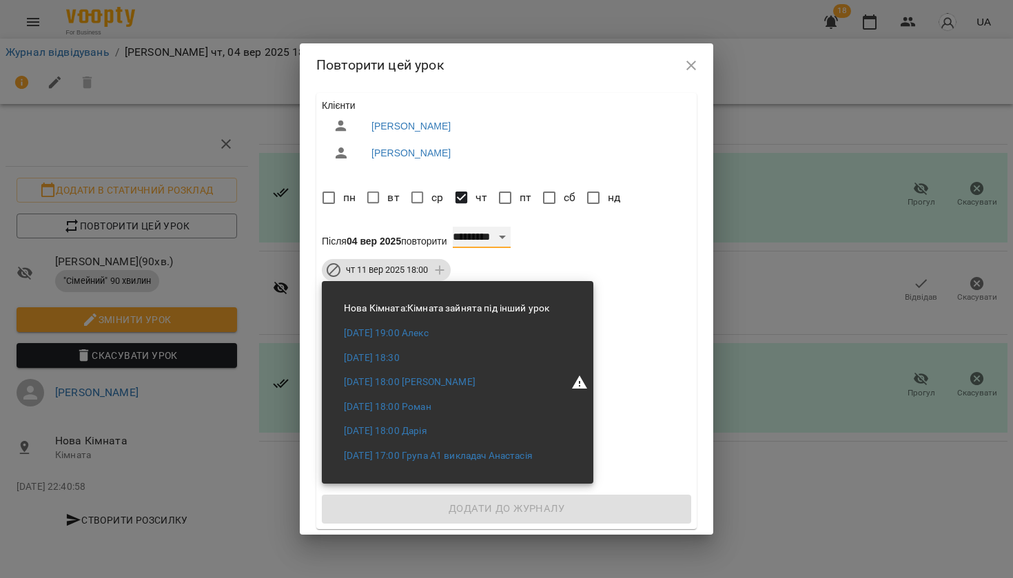
select select "*"
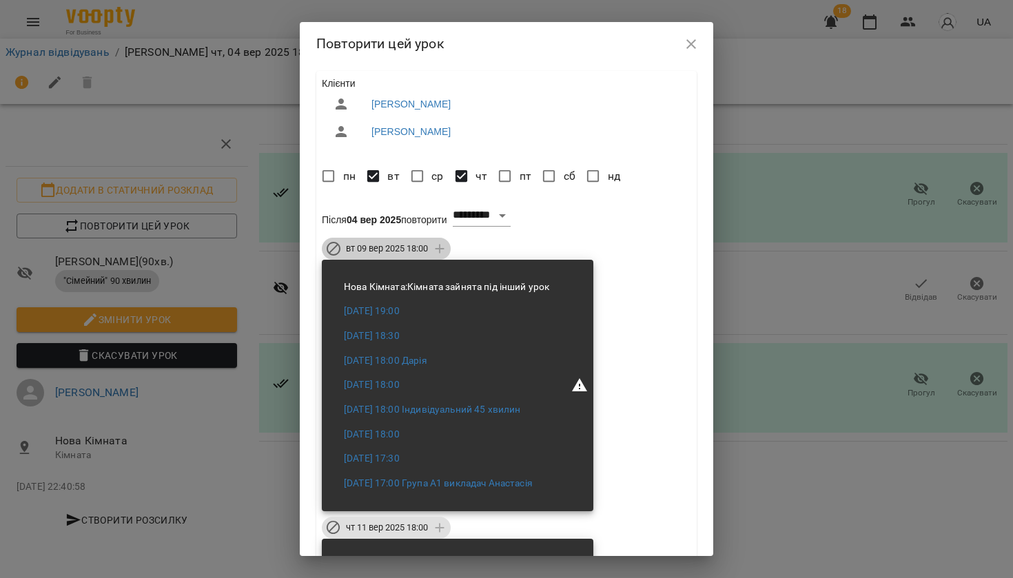
click at [377, 249] on span "вт 09 вер 2025 18:00" at bounding box center [387, 248] width 99 height 12
click at [397, 523] on span "чт 11 вер 2025 18:00" at bounding box center [387, 527] width 99 height 12
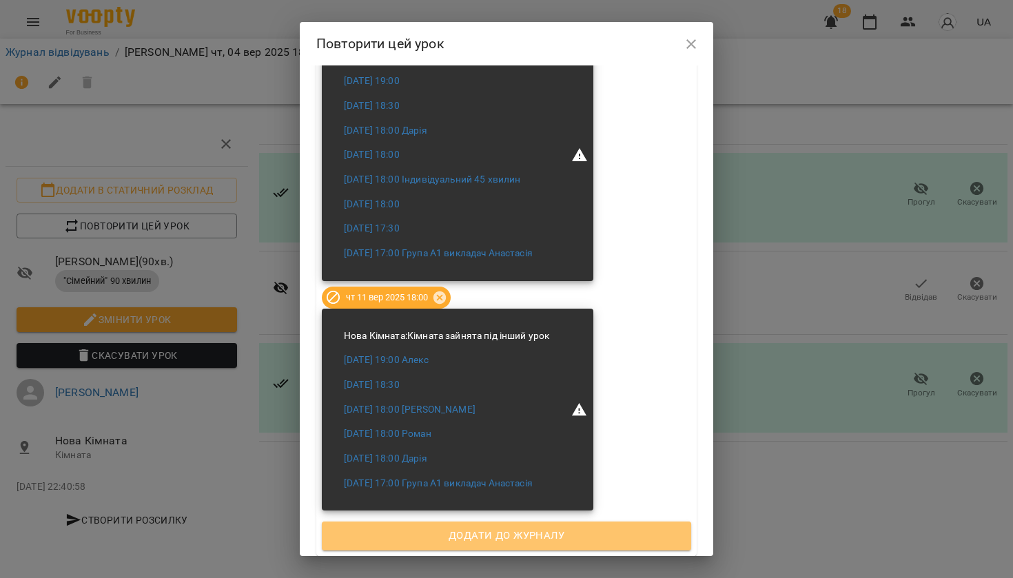
click at [418, 535] on span "Додати до журналу" at bounding box center [506, 536] width 339 height 18
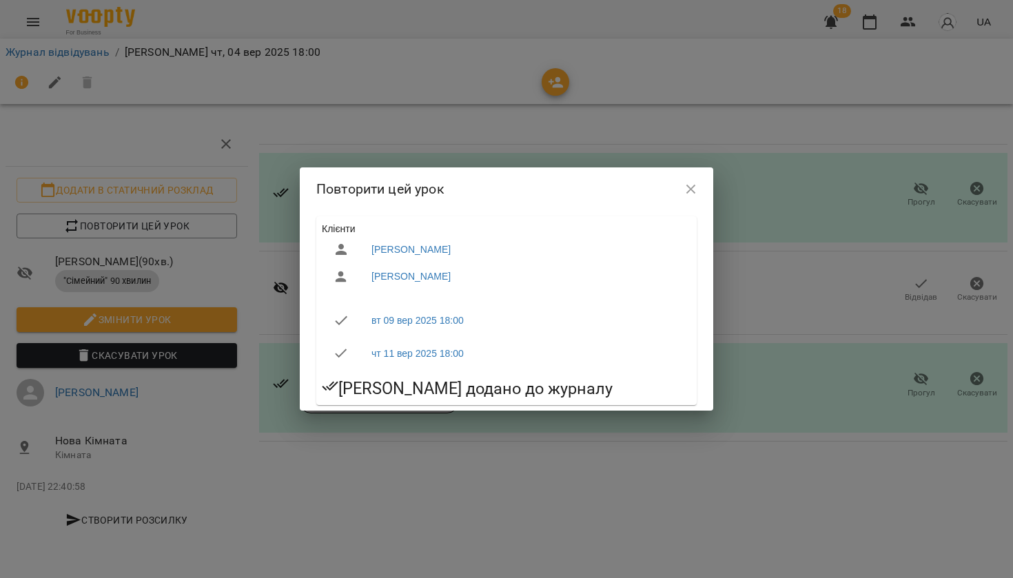
click at [676, 192] on button "button" at bounding box center [690, 189] width 33 height 33
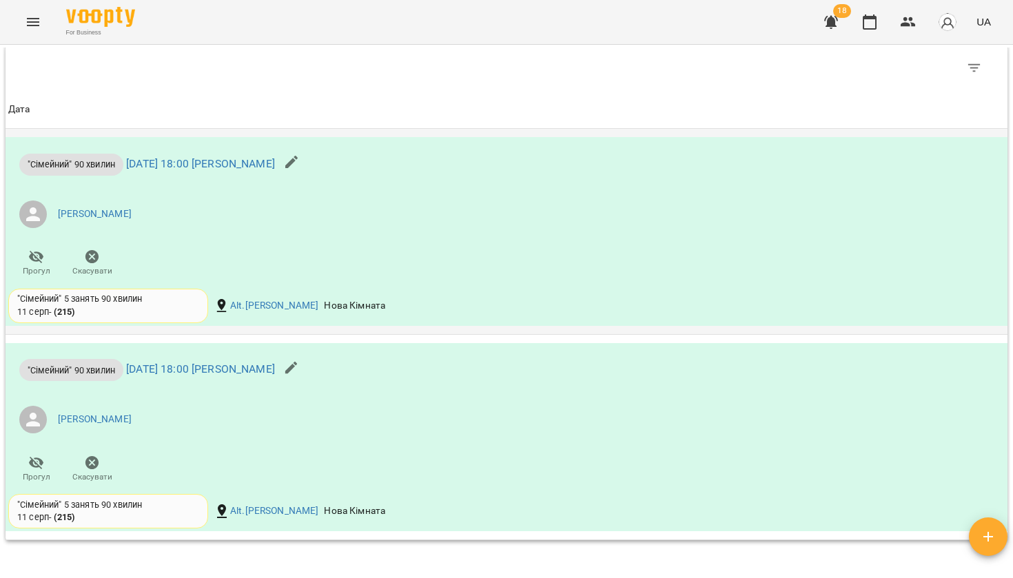
scroll to position [877, 0]
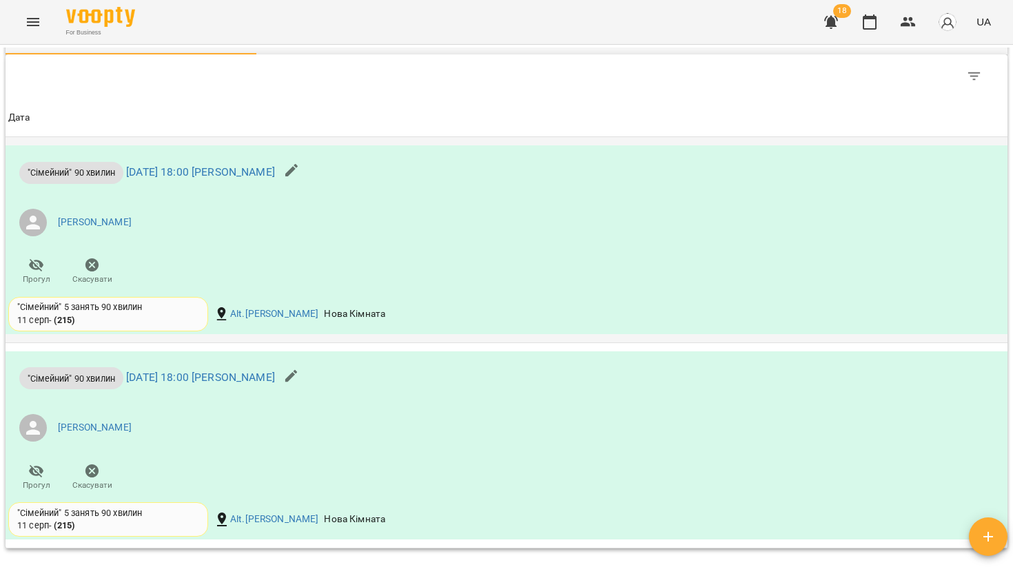
click at [215, 176] on p ""Сімейний" 90 хвилин [DATE] 18:00 [PERSON_NAME]" at bounding box center [147, 173] width 256 height 22
click at [215, 169] on link "[DATE] 18:00 [PERSON_NAME]" at bounding box center [200, 171] width 149 height 13
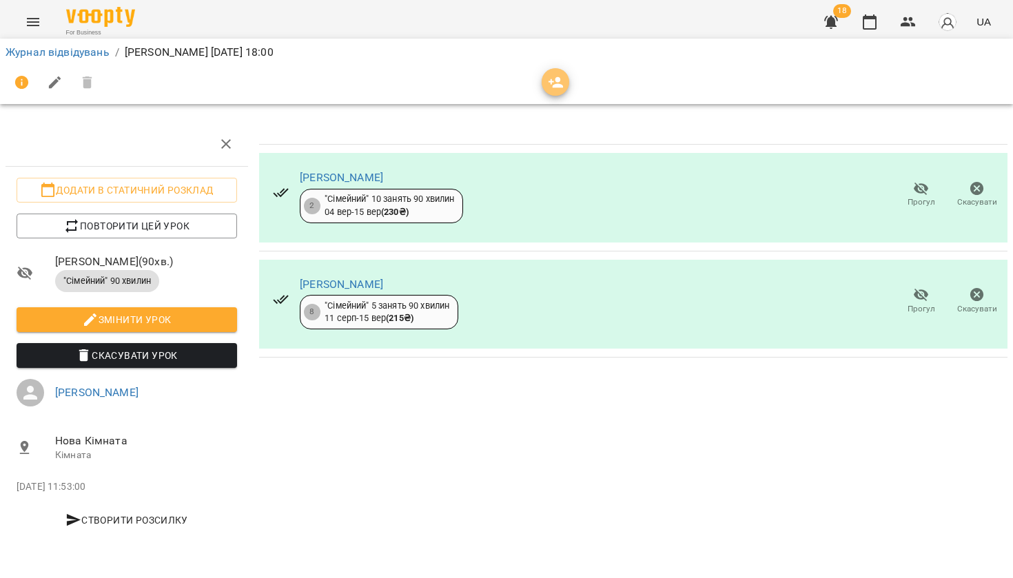
click at [551, 87] on icon "button" at bounding box center [556, 82] width 17 height 17
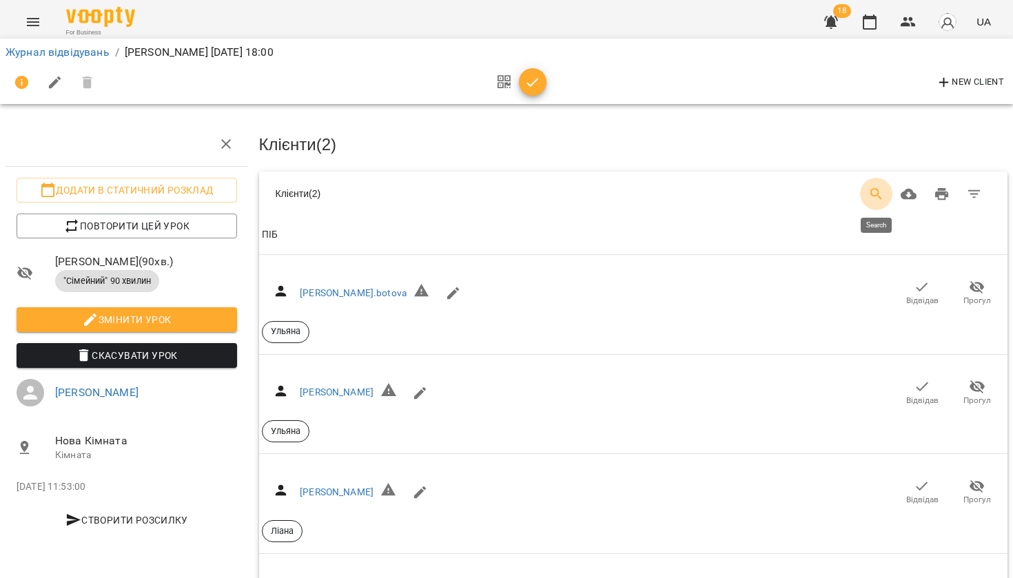
click at [880, 196] on icon "Search" at bounding box center [876, 194] width 17 height 17
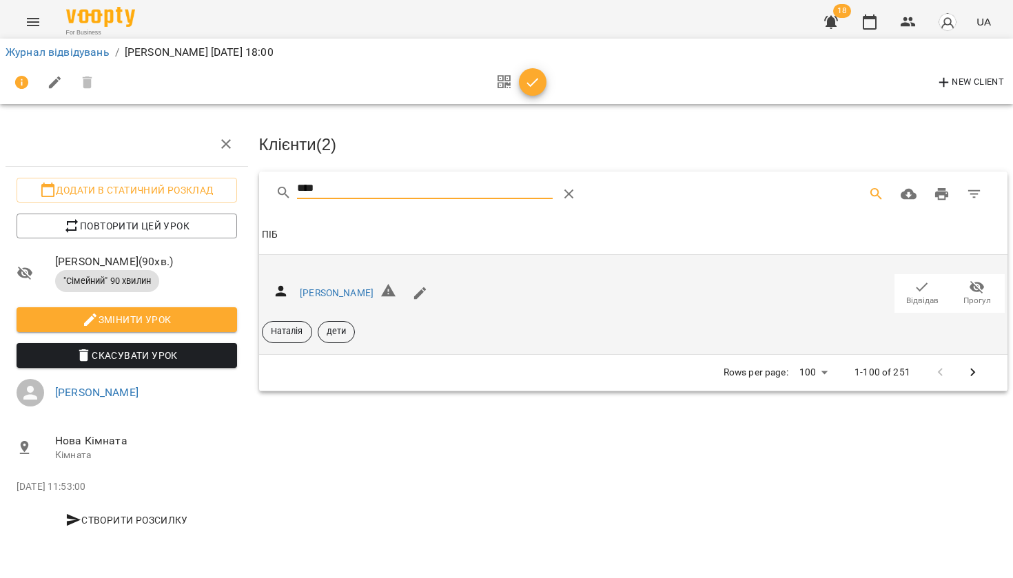
type input "****"
click at [917, 288] on icon "button" at bounding box center [921, 287] width 17 height 17
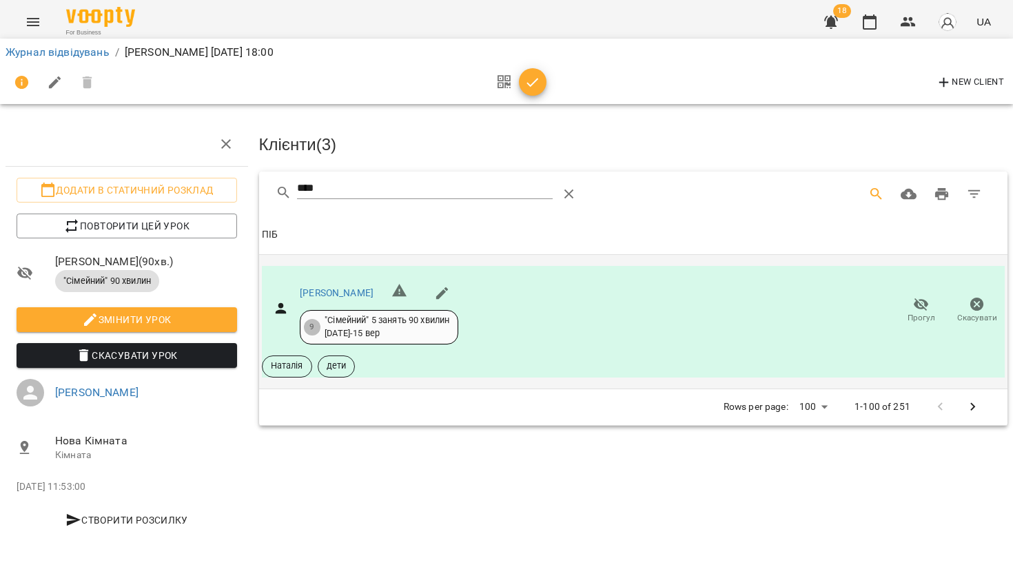
click at [539, 87] on icon "button" at bounding box center [532, 82] width 17 height 17
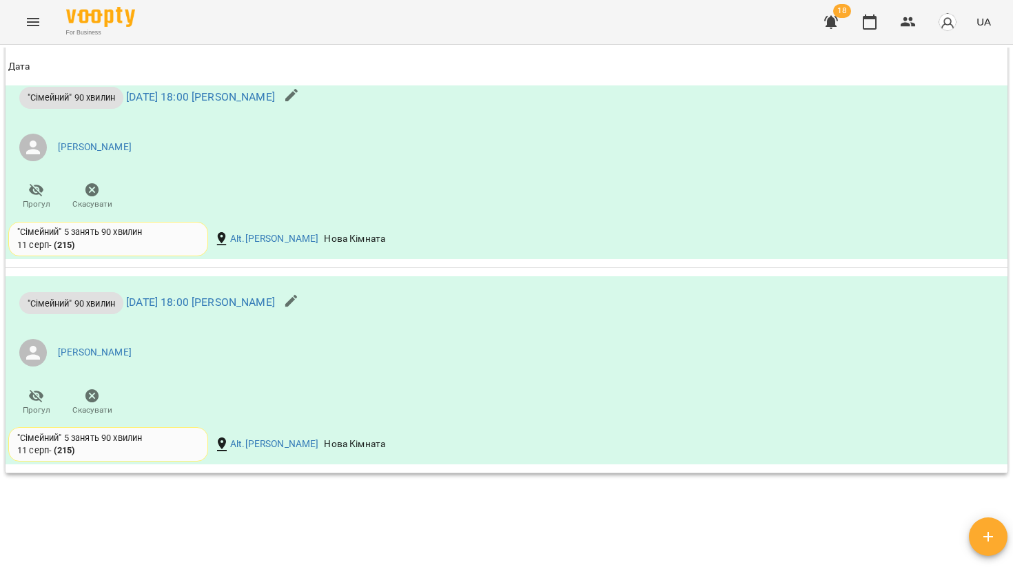
scroll to position [980, 0]
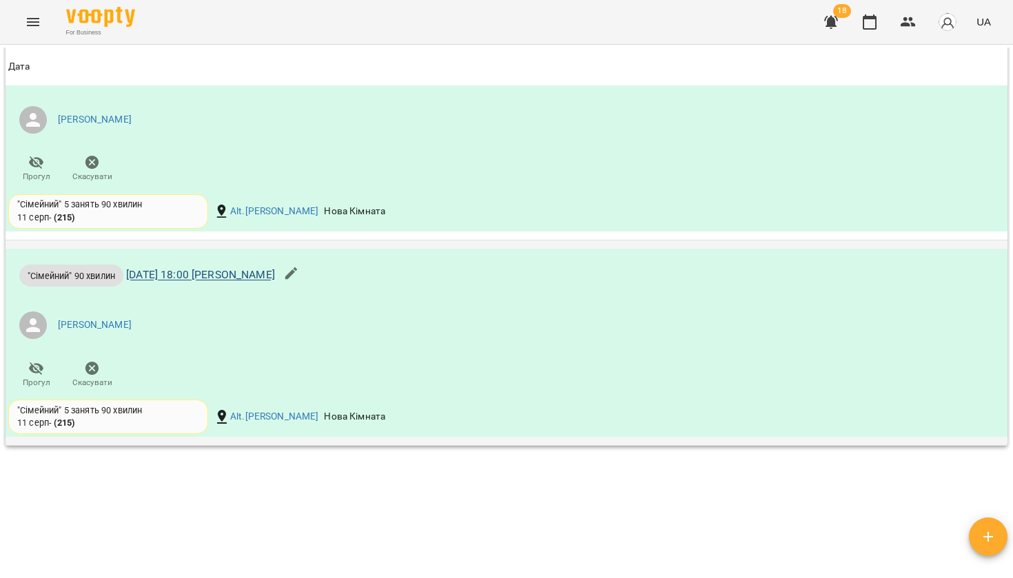
click at [159, 276] on link "[DATE] 18:00 [PERSON_NAME]" at bounding box center [200, 275] width 149 height 13
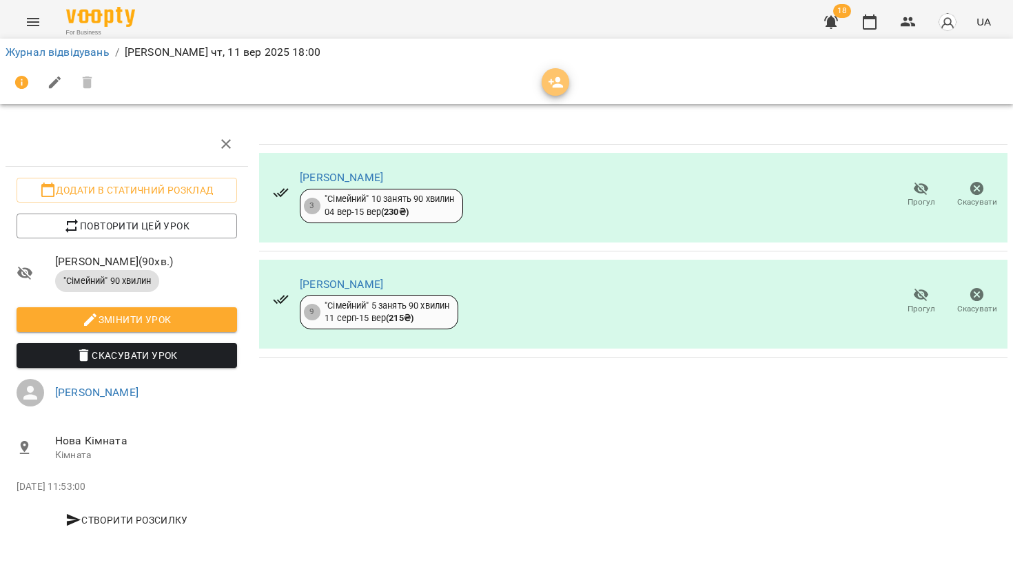
click at [556, 83] on icon "button" at bounding box center [556, 82] width 17 height 17
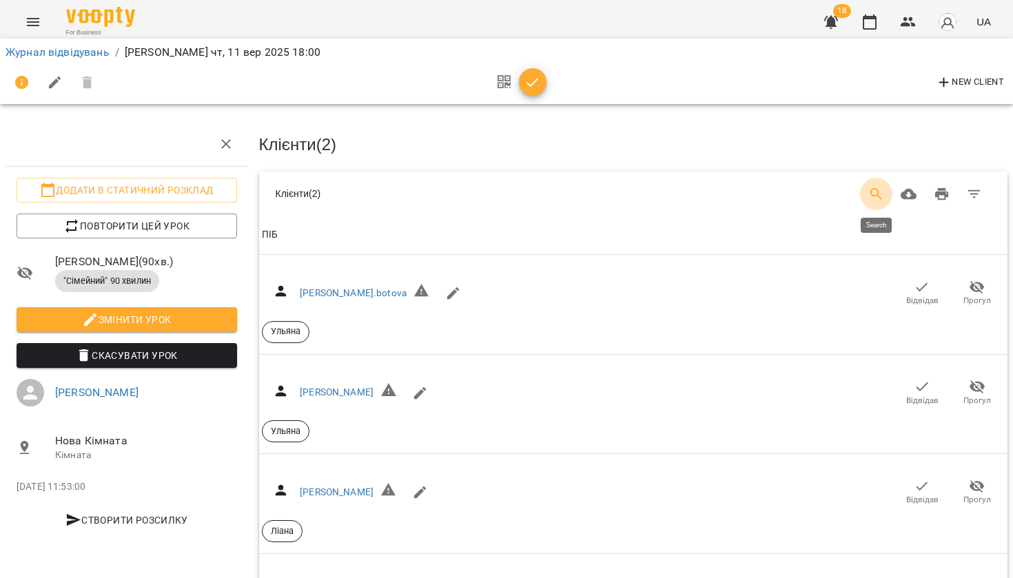
click at [878, 186] on icon "Search" at bounding box center [876, 194] width 17 height 17
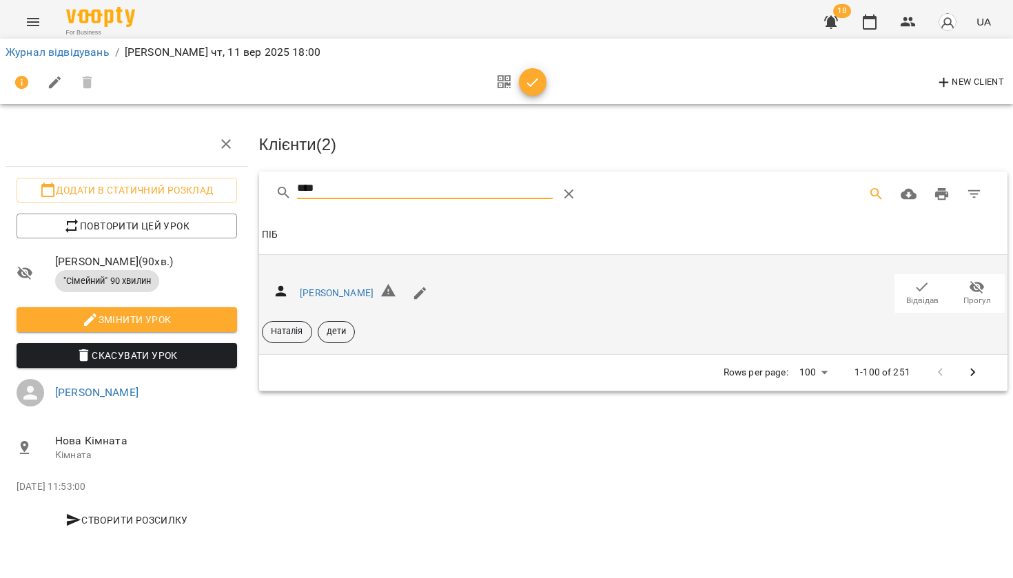
type input "****"
click at [924, 289] on icon "button" at bounding box center [921, 287] width 17 height 17
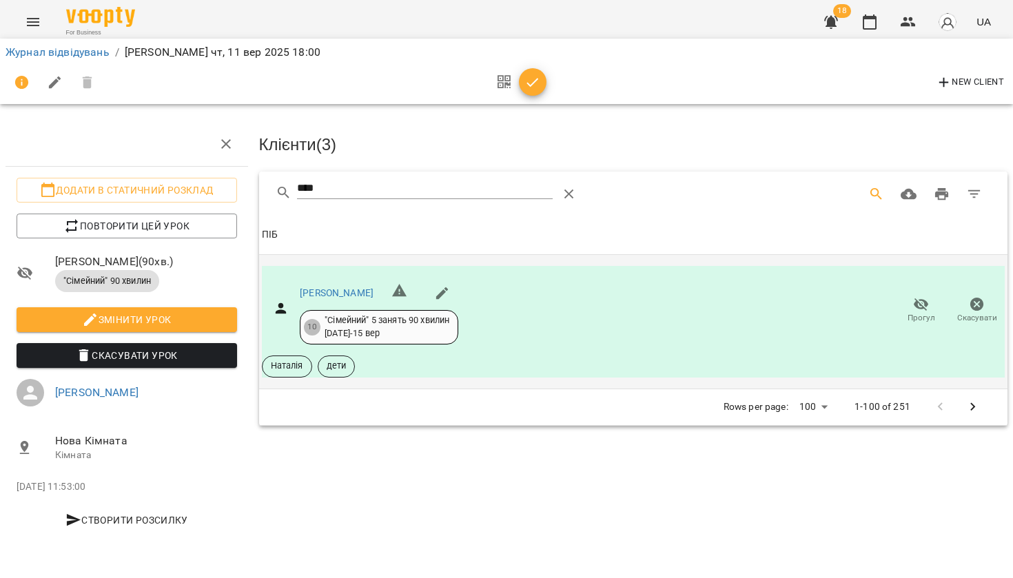
click at [541, 81] on span "button" at bounding box center [533, 82] width 28 height 17
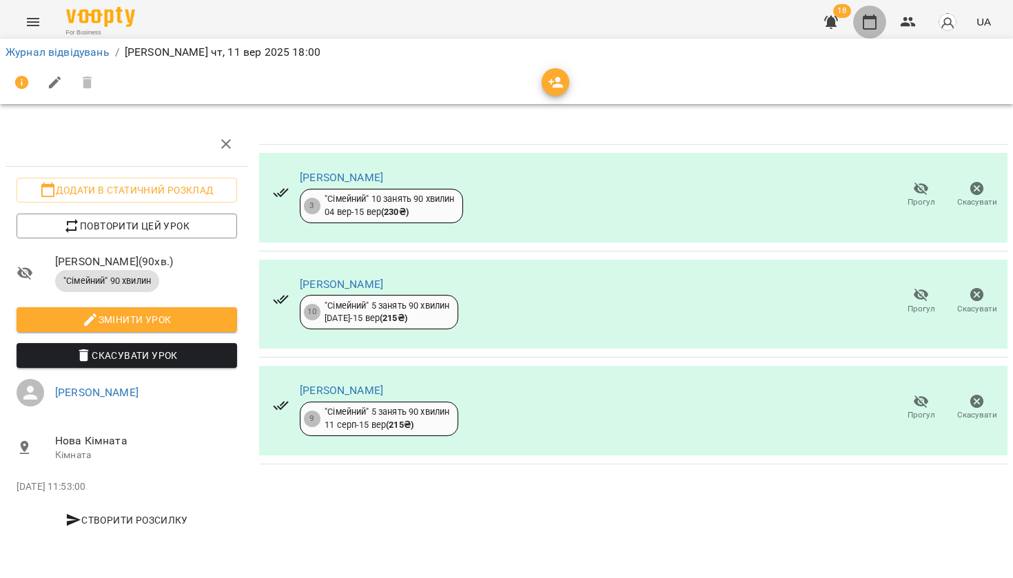
click at [878, 21] on icon "button" at bounding box center [869, 22] width 17 height 17
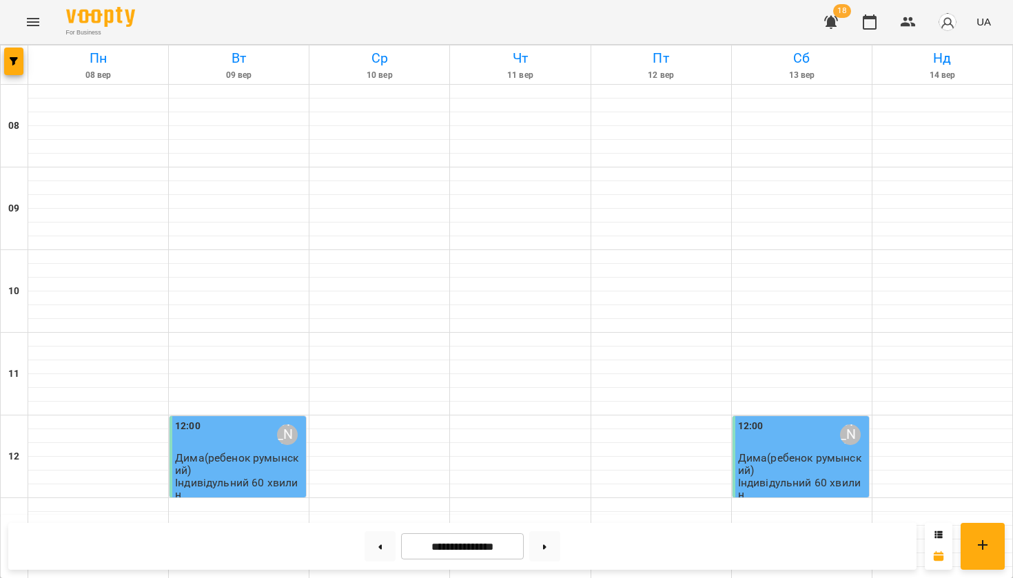
scroll to position [712, 0]
click at [370, 534] on button at bounding box center [379, 546] width 31 height 30
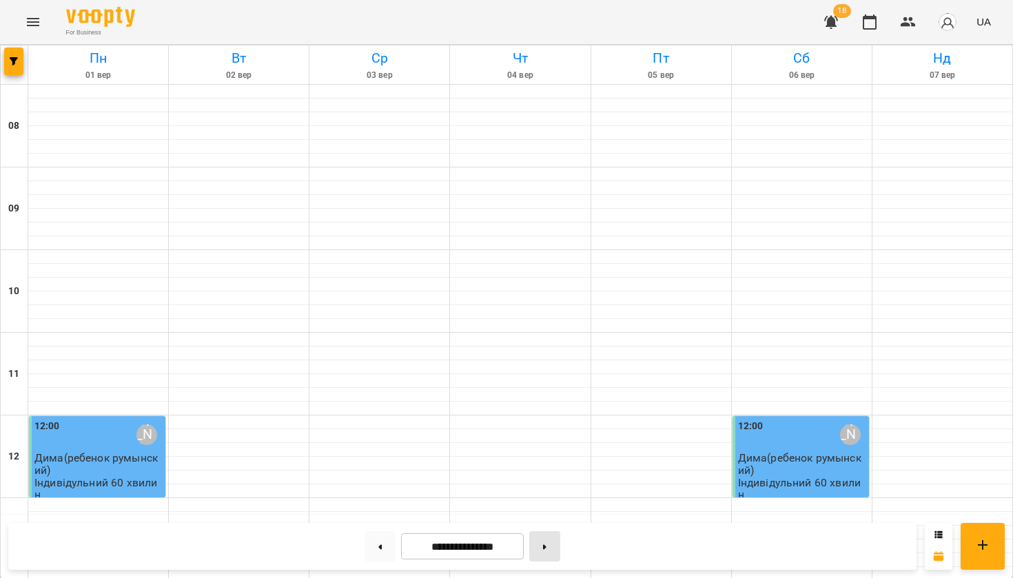
click at [550, 552] on button at bounding box center [544, 546] width 31 height 30
type input "**********"
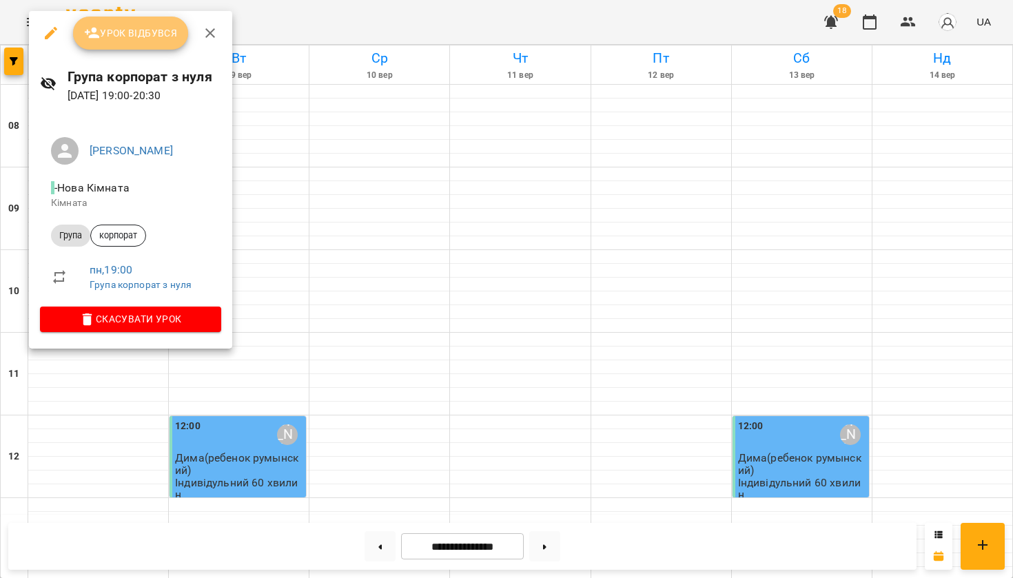
click at [132, 38] on span "Урок відбувся" at bounding box center [131, 33] width 94 height 17
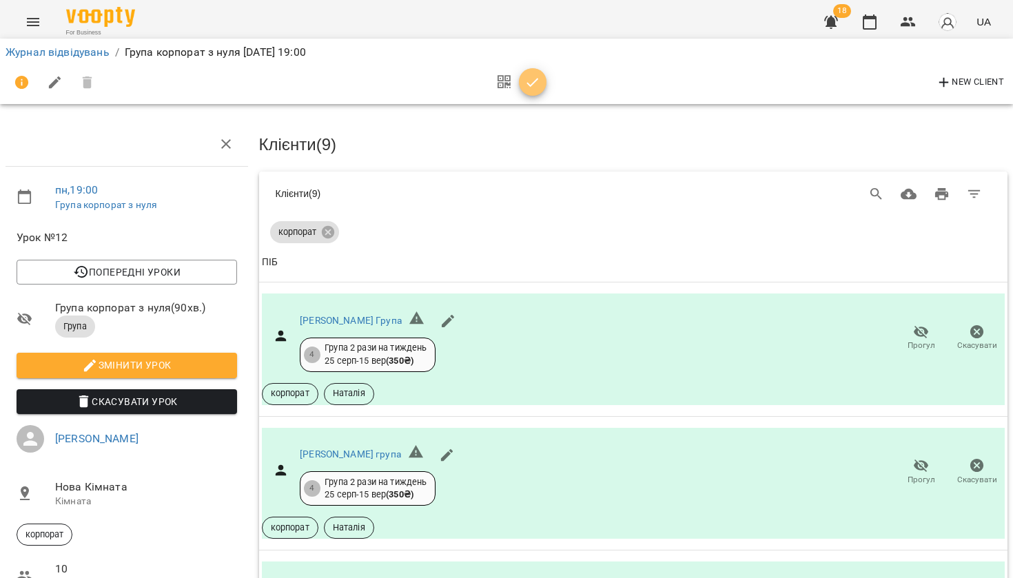
click at [530, 93] on button "button" at bounding box center [533, 82] width 28 height 28
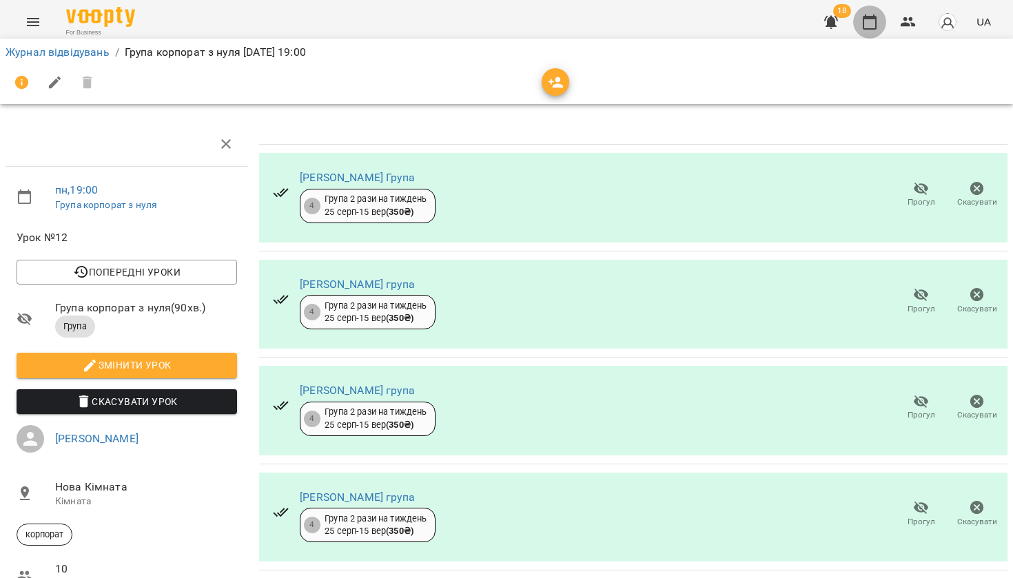
click at [880, 25] on button "button" at bounding box center [869, 22] width 33 height 33
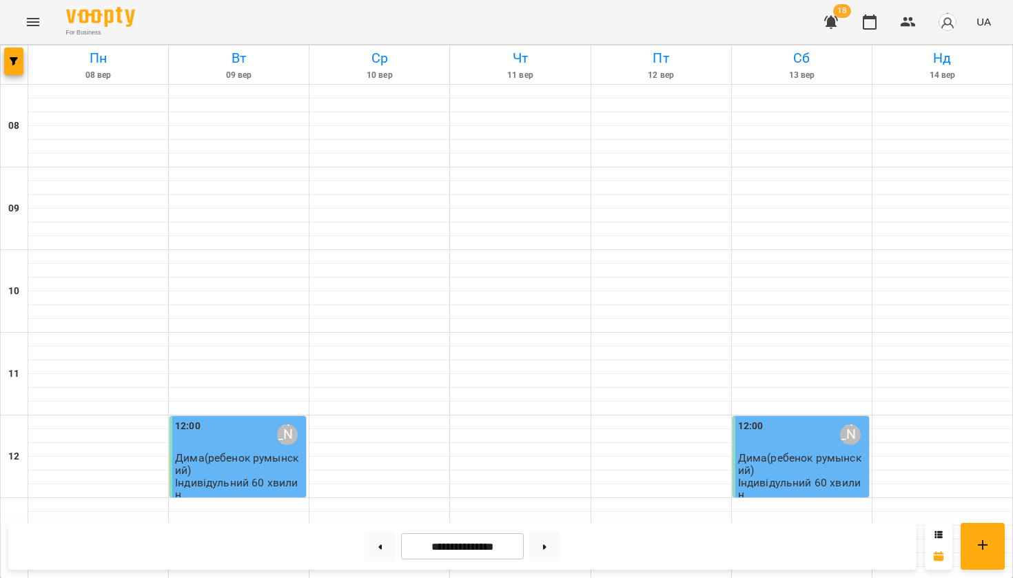
scroll to position [808, 0]
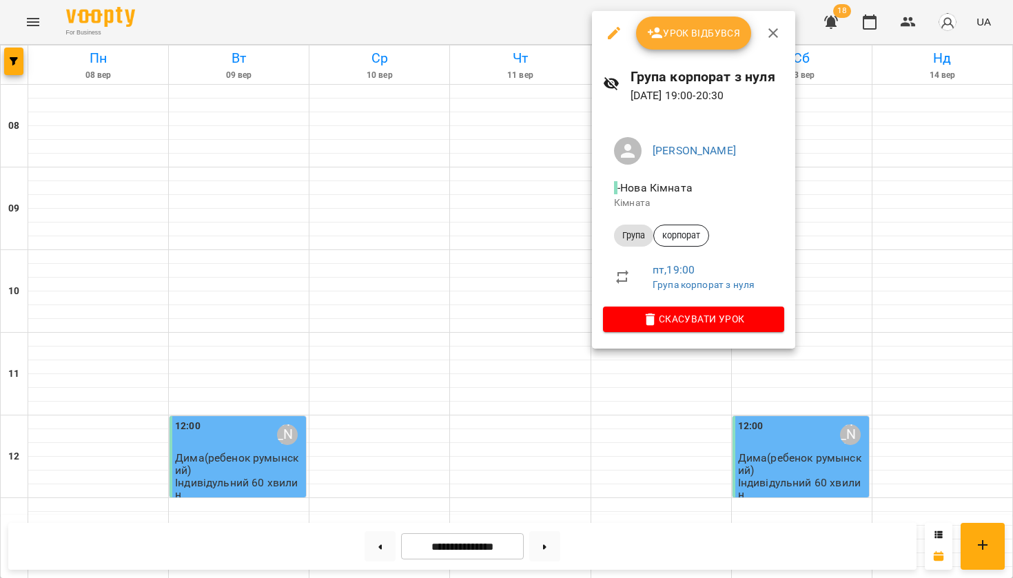
click at [670, 39] on span "Урок відбувся" at bounding box center [694, 33] width 94 height 17
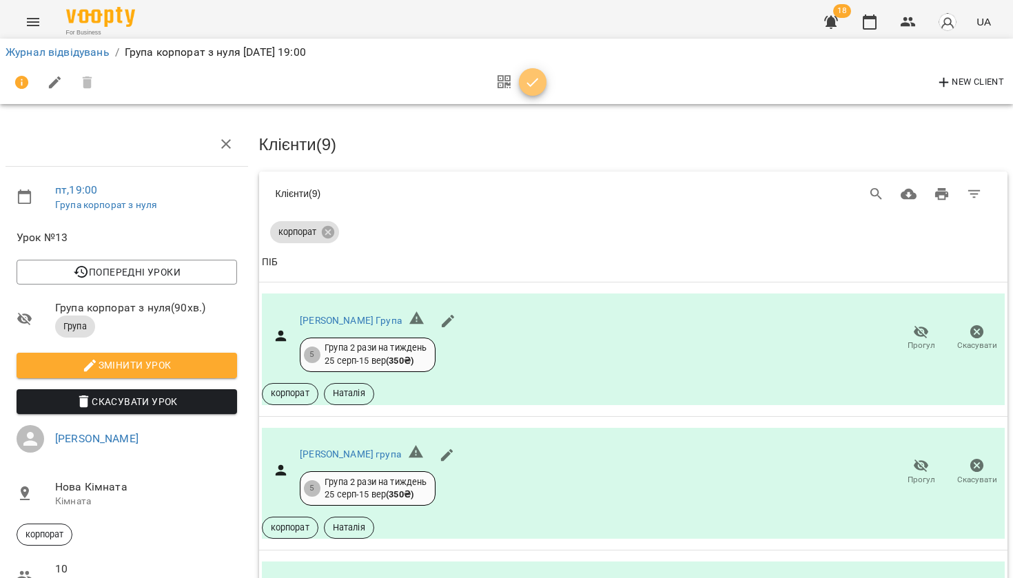
click at [536, 84] on icon "button" at bounding box center [532, 82] width 17 height 17
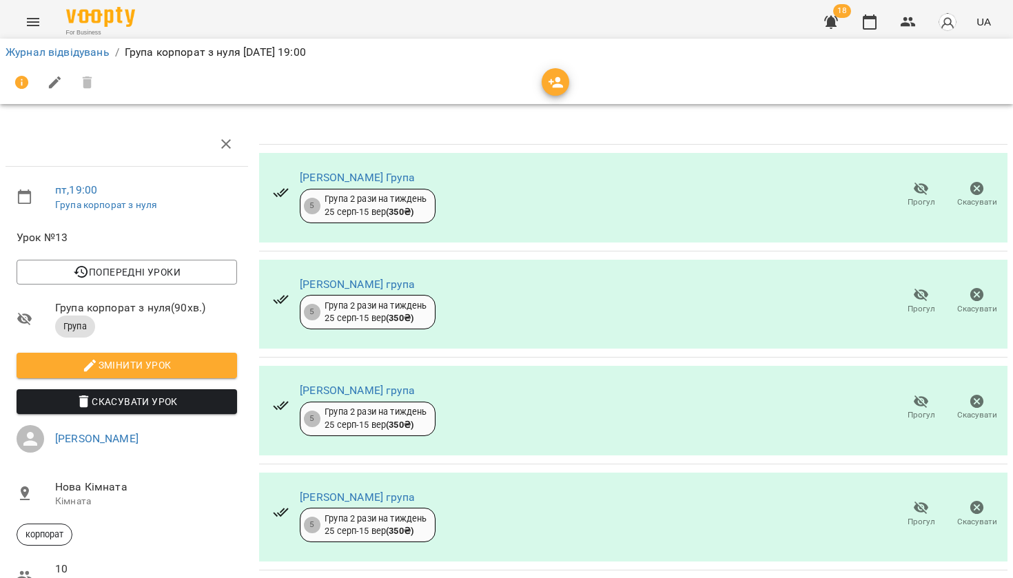
click at [889, 18] on div "18 UA" at bounding box center [905, 22] width 182 height 36
click at [876, 18] on icon "button" at bounding box center [869, 21] width 14 height 15
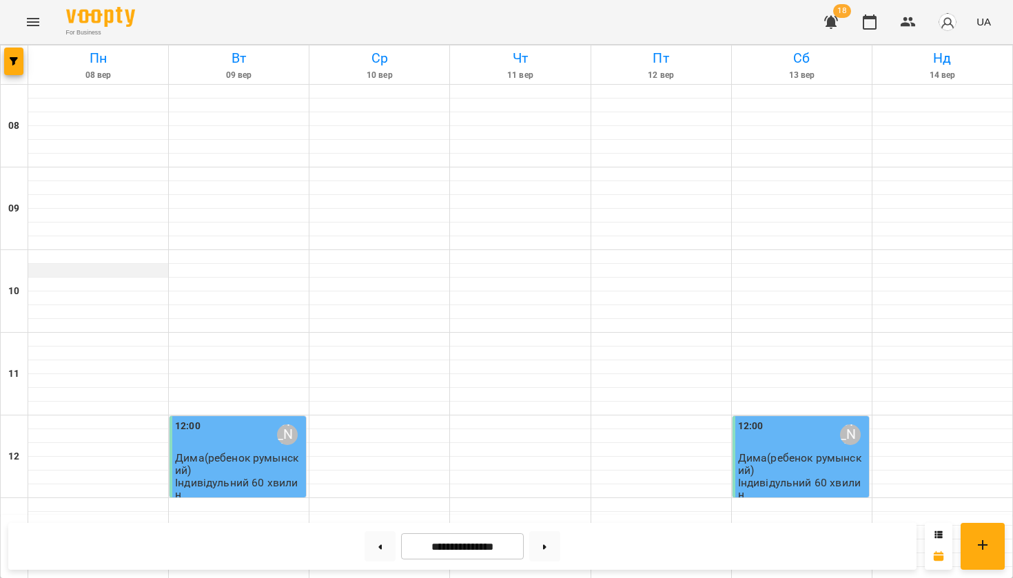
scroll to position [808, 0]
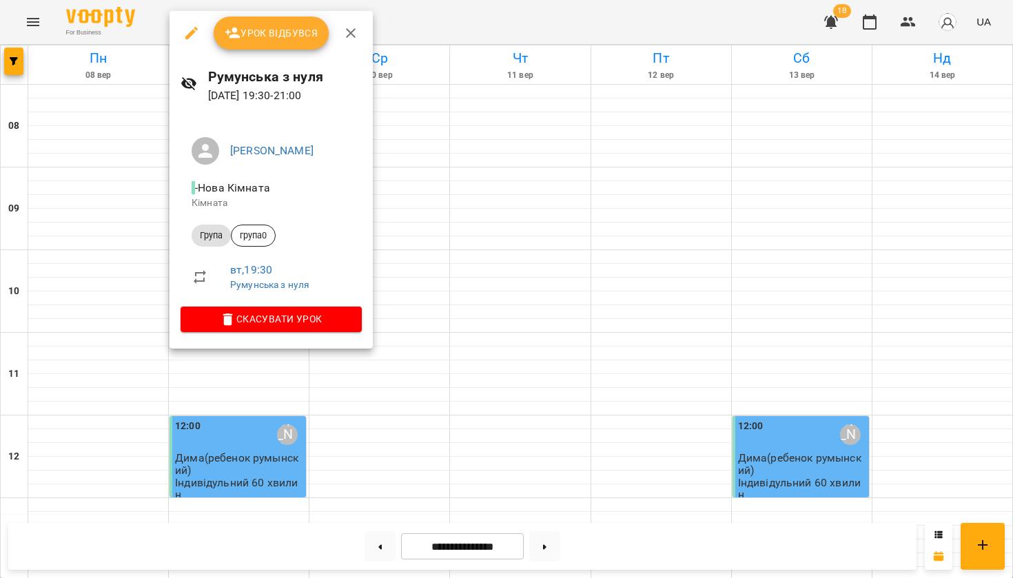
click at [256, 55] on div "Румунська з нуля [DATE] 19:30 - 21:00" at bounding box center [270, 85] width 203 height 60
click at [256, 47] on button "Урок відбувся" at bounding box center [272, 33] width 116 height 33
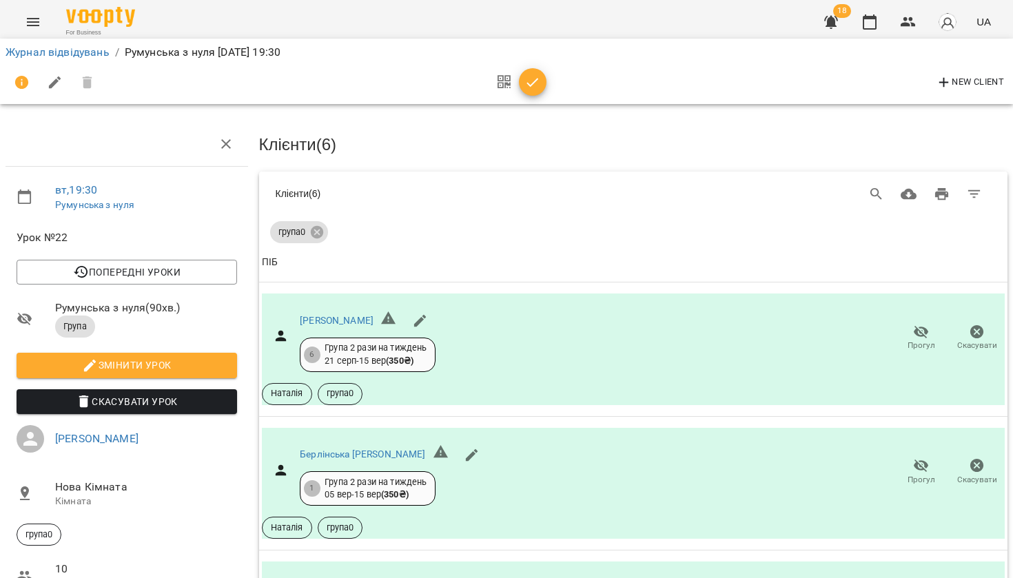
click at [537, 96] on div at bounding box center [517, 82] width 57 height 33
click at [532, 85] on icon "button" at bounding box center [532, 82] width 17 height 17
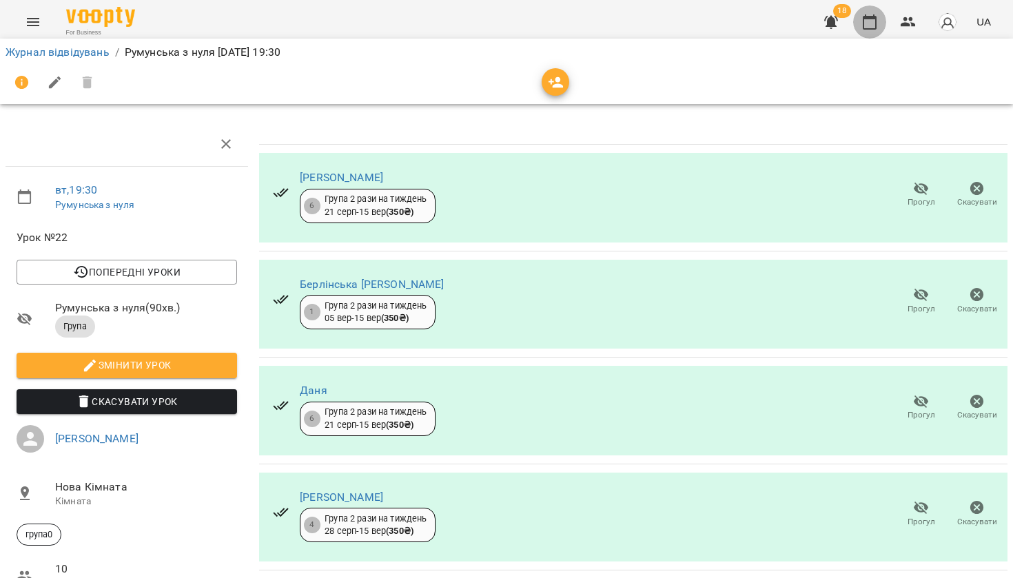
click at [871, 12] on button "button" at bounding box center [869, 22] width 33 height 33
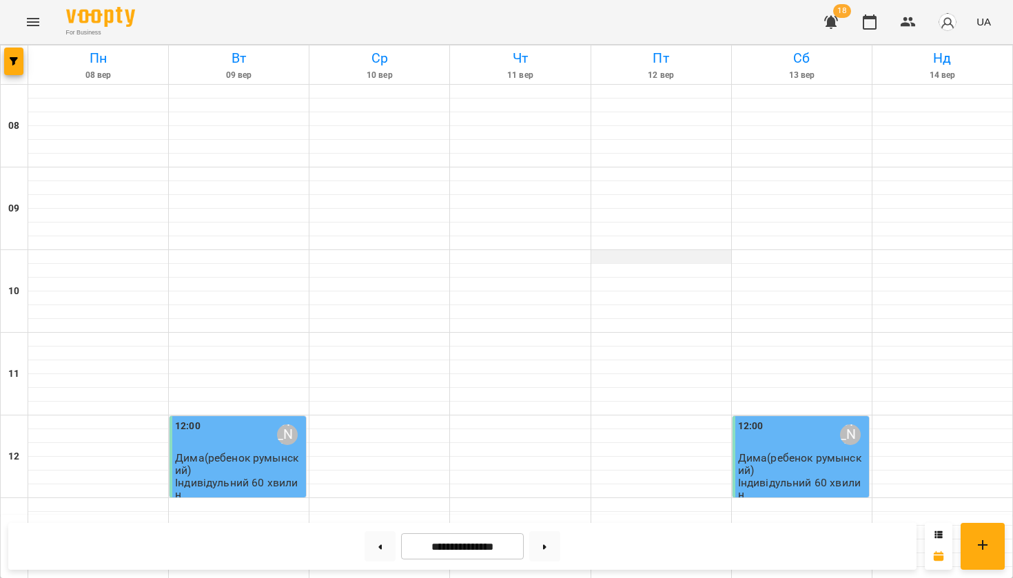
scroll to position [808, 0]
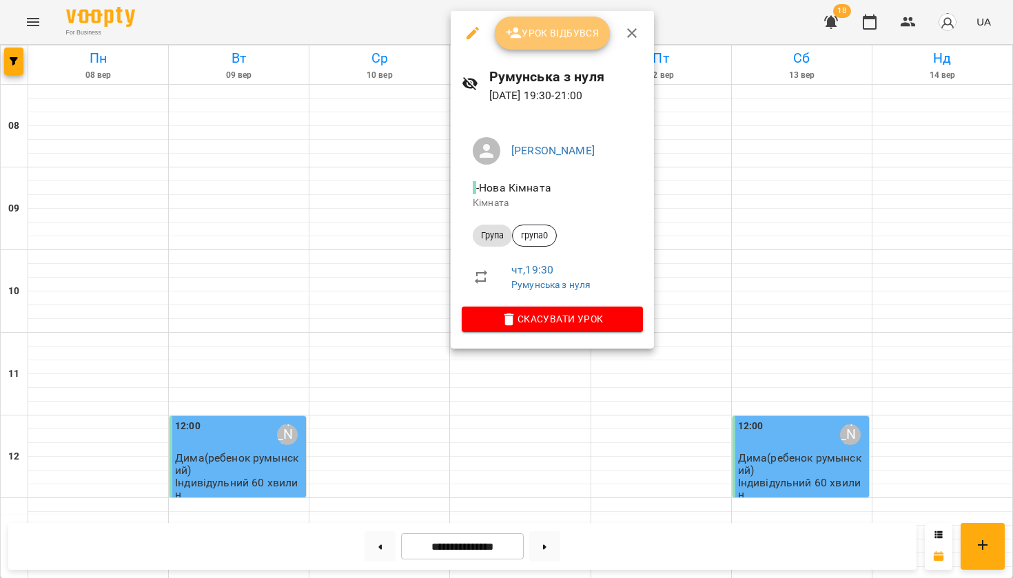
click at [564, 32] on span "Урок відбувся" at bounding box center [553, 33] width 94 height 17
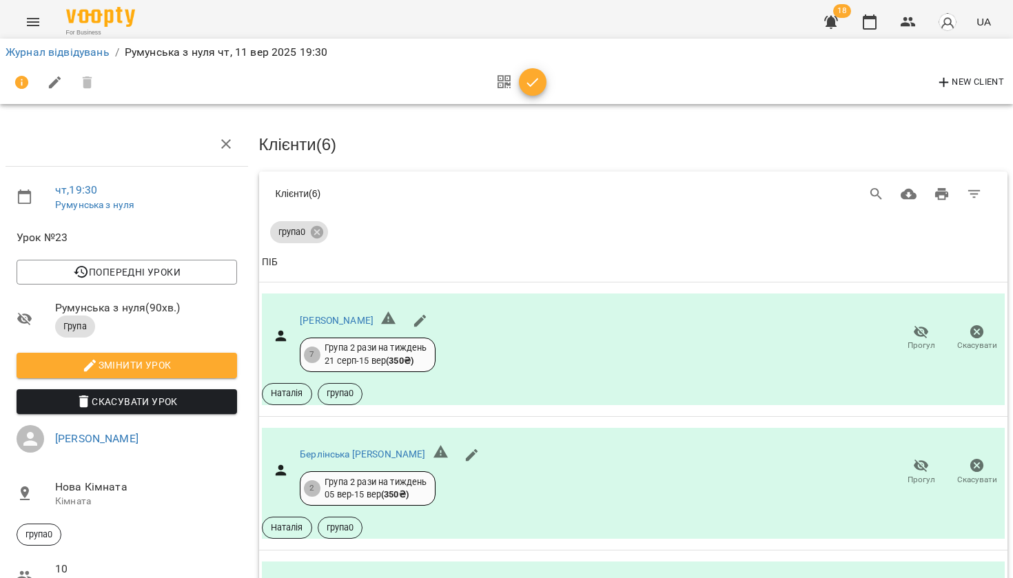
click at [539, 83] on icon "button" at bounding box center [532, 82] width 17 height 17
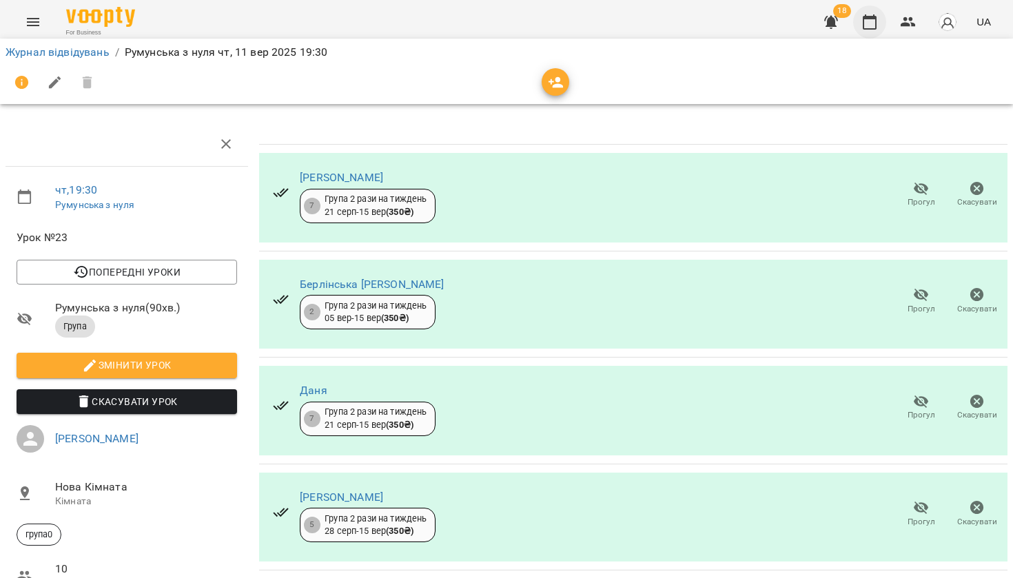
click at [874, 19] on icon "button" at bounding box center [869, 21] width 14 height 15
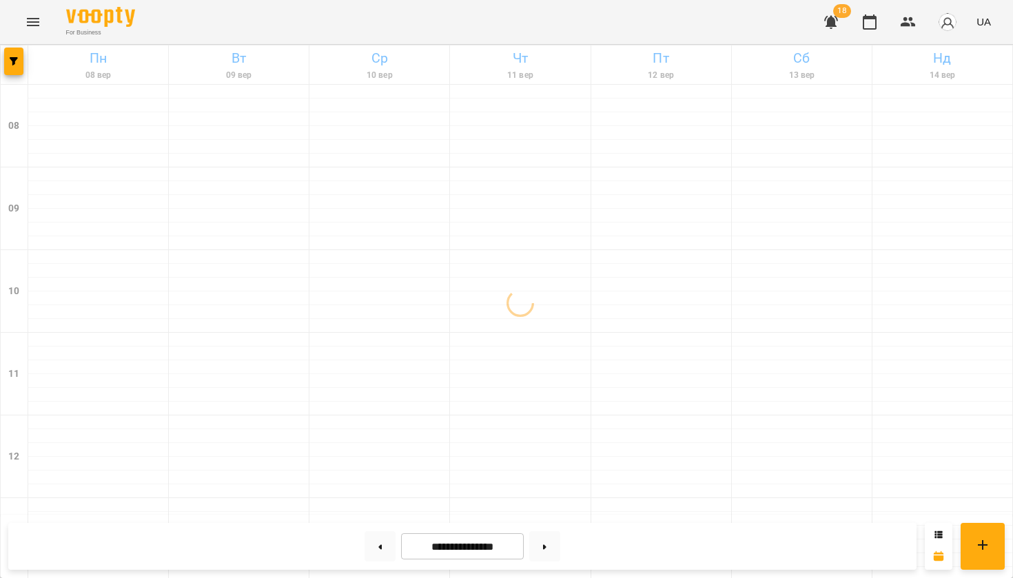
click at [975, 1] on div "For Business 18 UA" at bounding box center [506, 22] width 1013 height 44
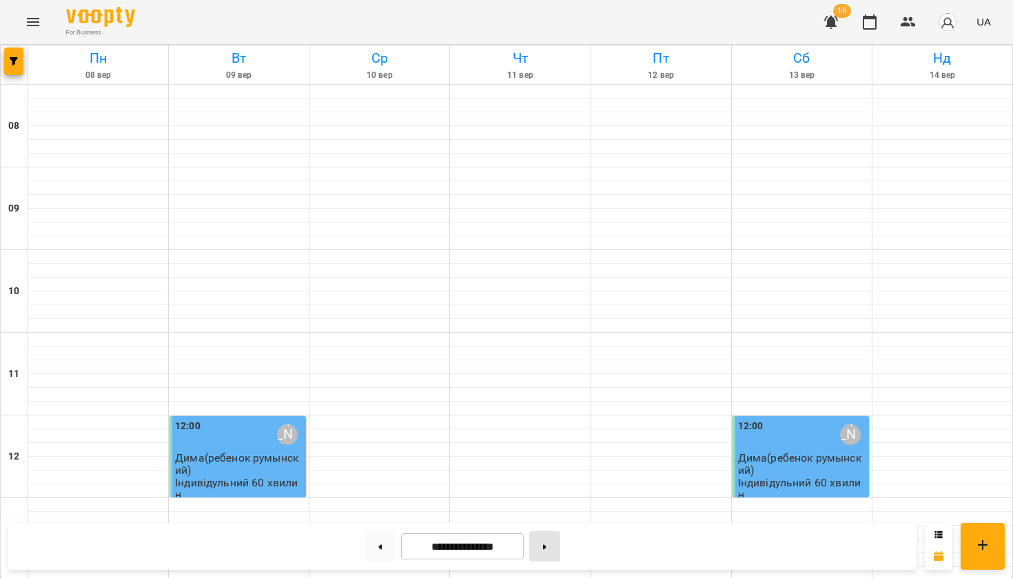
click at [552, 558] on button at bounding box center [544, 546] width 31 height 30
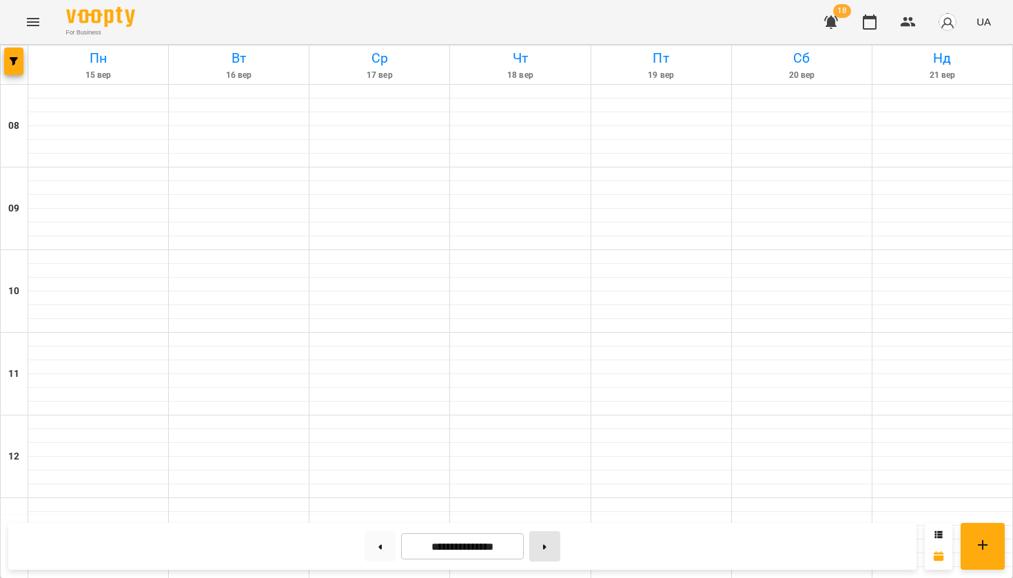
type input "**********"
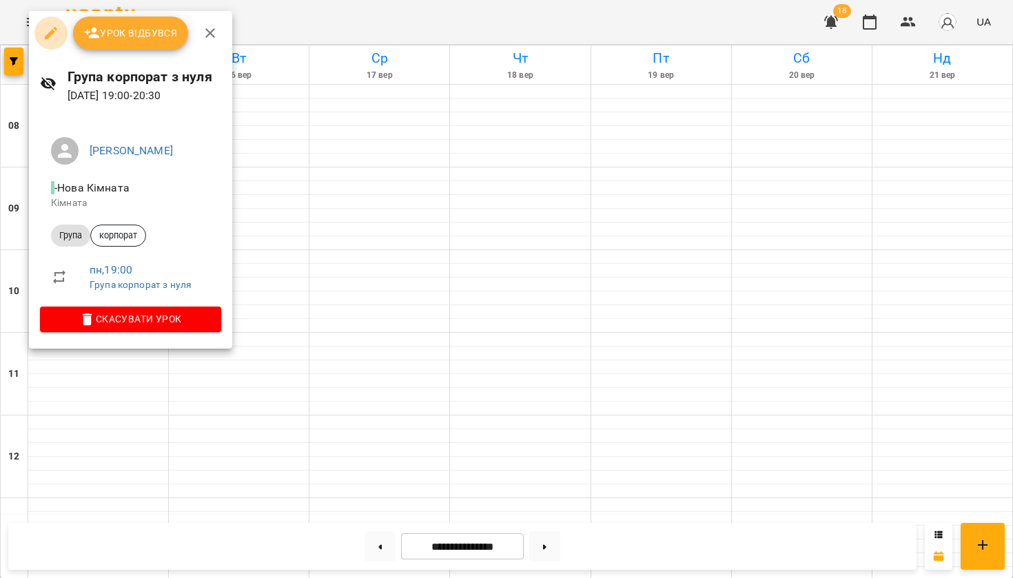
click at [57, 28] on icon "button" at bounding box center [51, 33] width 17 height 17
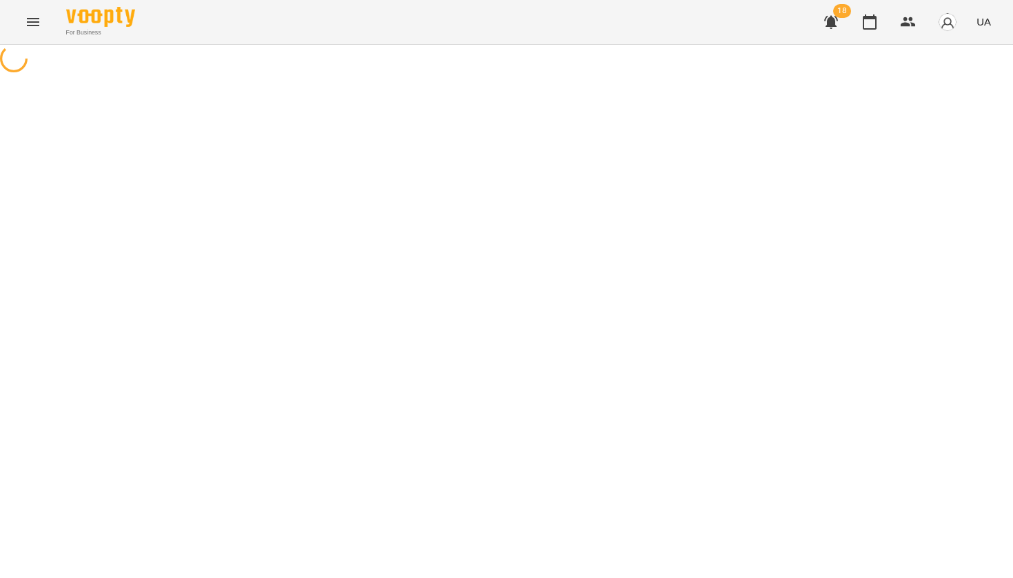
select select "*****"
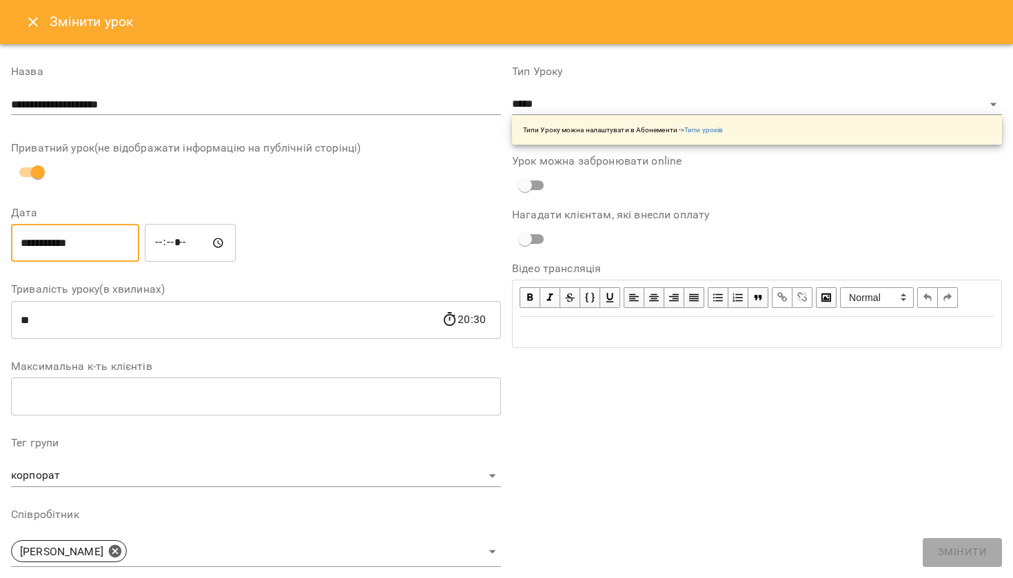
click at [86, 242] on input "**********" at bounding box center [75, 243] width 128 height 39
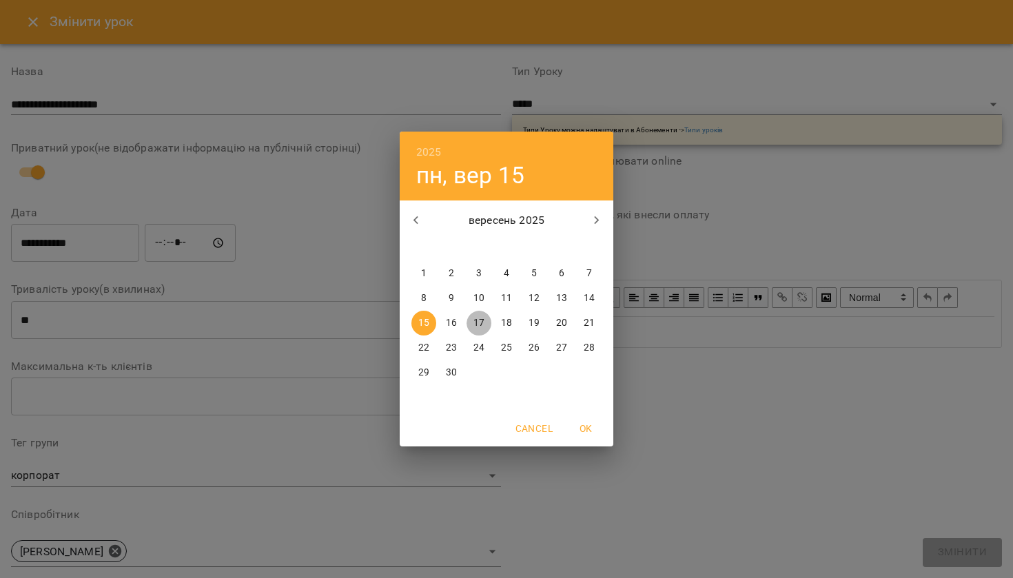
click at [479, 322] on p "17" at bounding box center [478, 323] width 11 height 14
type input "**********"
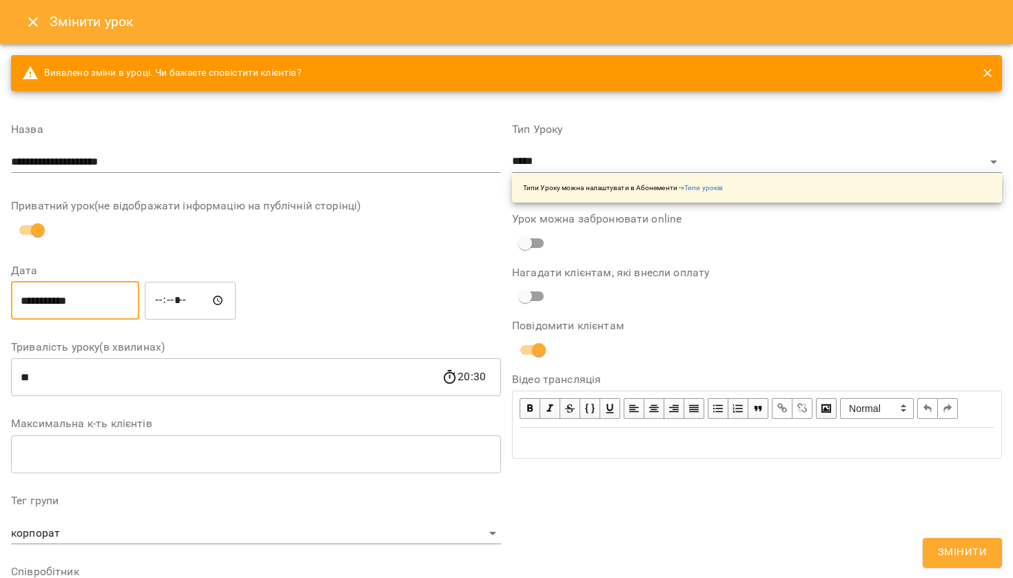
click at [188, 301] on input "*****" at bounding box center [190, 300] width 91 height 39
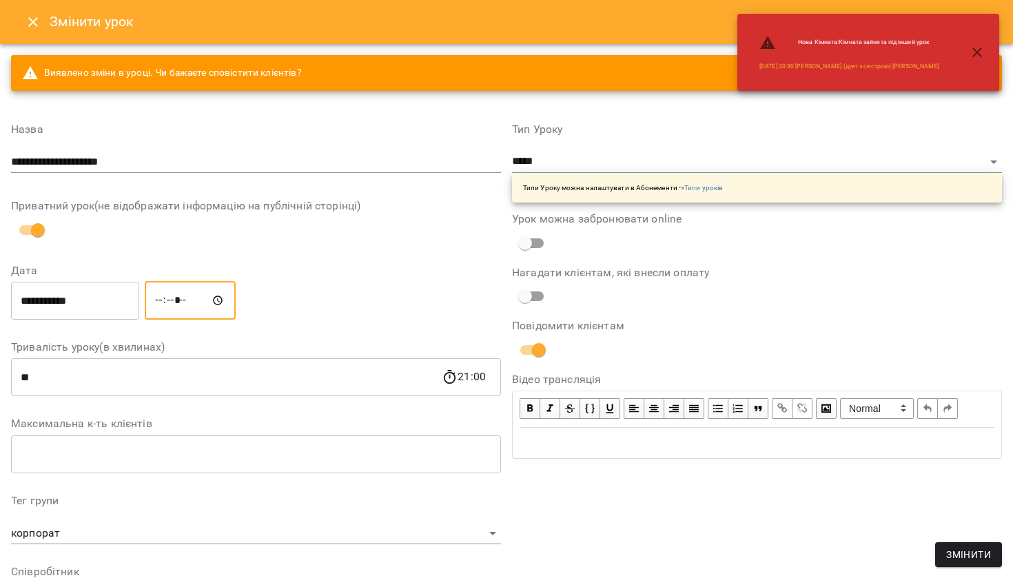
type input "*****"
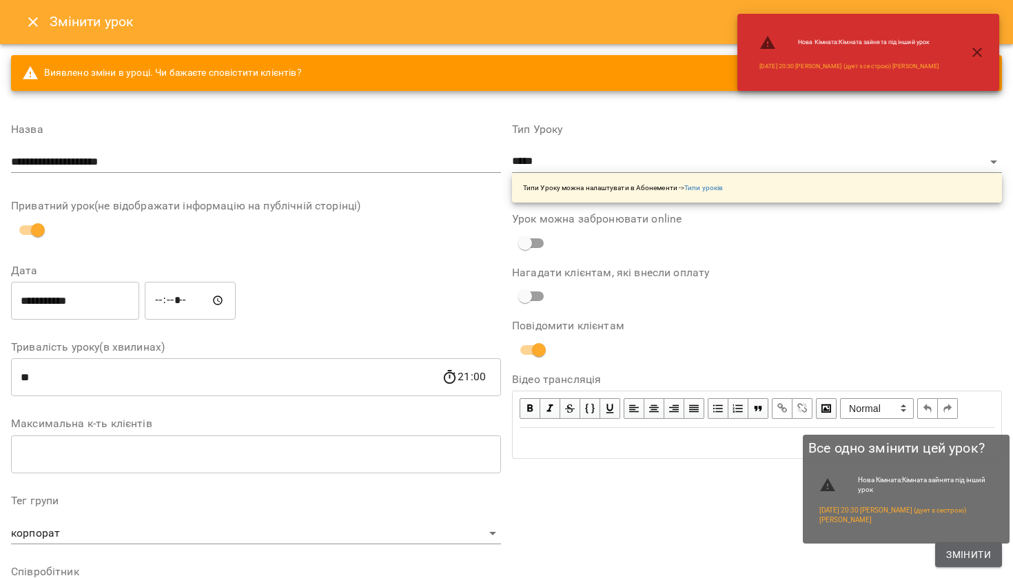
click at [991, 558] on button "Змінити" at bounding box center [968, 554] width 67 height 25
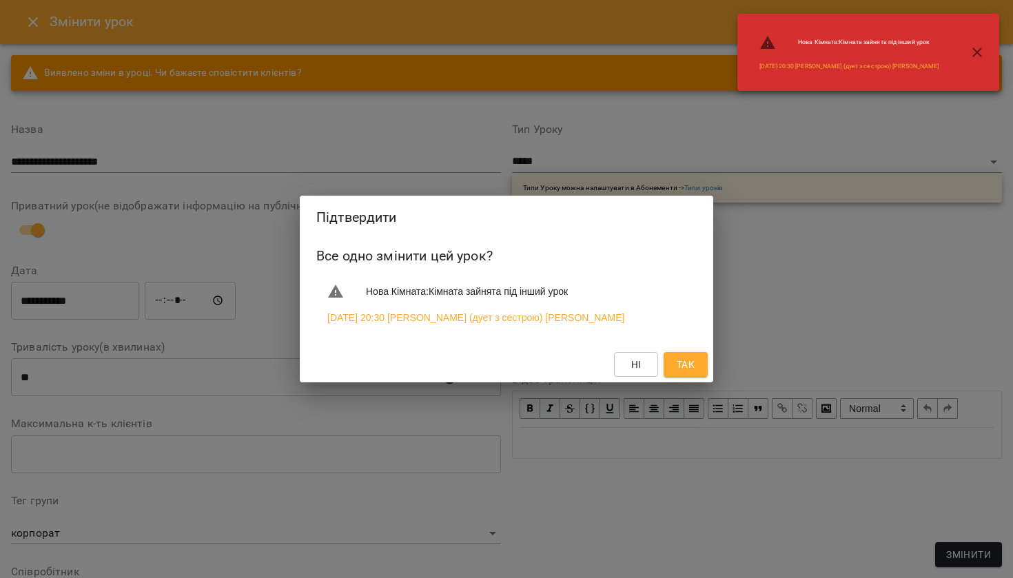
click at [679, 364] on span "Так" at bounding box center [685, 364] width 18 height 17
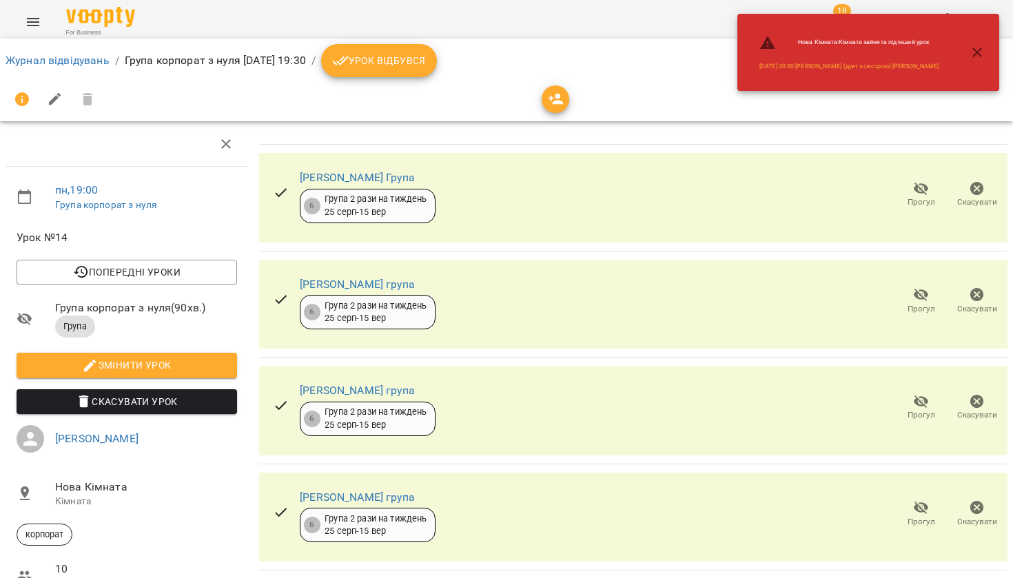
click at [980, 52] on icon "button" at bounding box center [977, 52] width 17 height 17
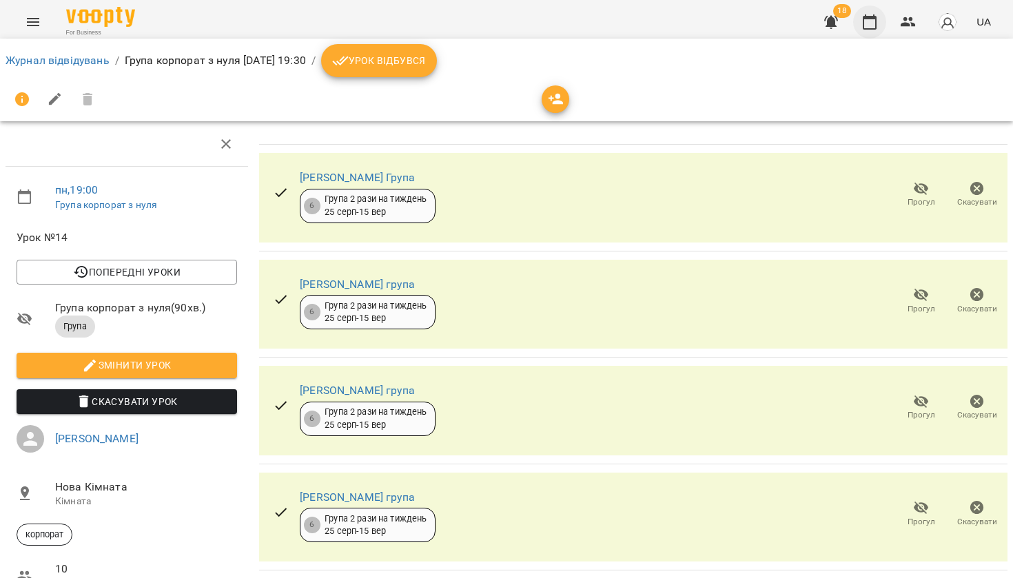
click at [876, 19] on icon "button" at bounding box center [869, 21] width 14 height 15
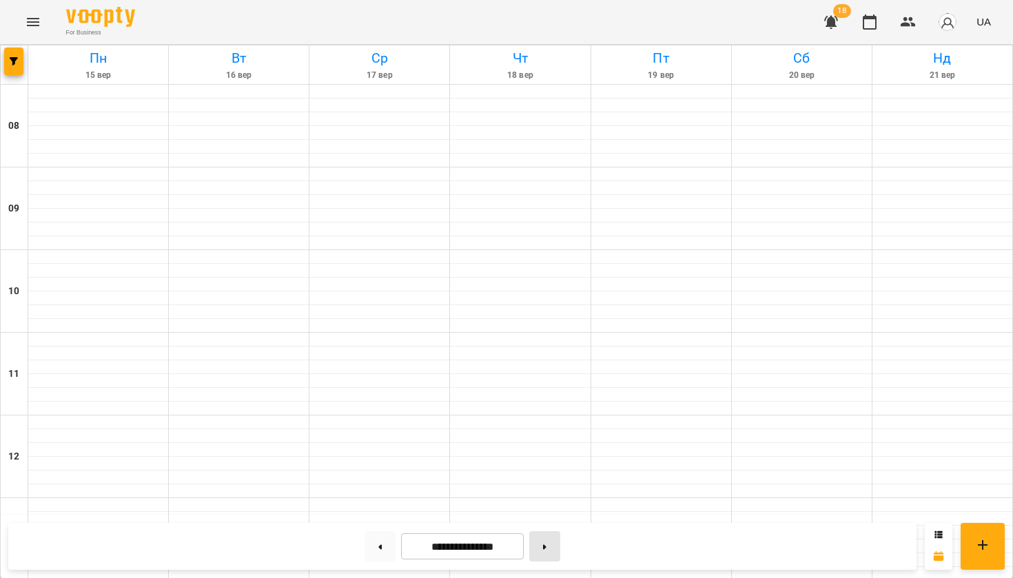
click at [552, 541] on button at bounding box center [544, 546] width 31 height 30
type input "**********"
click at [867, 21] on icon "button" at bounding box center [869, 22] width 17 height 17
click at [10, 59] on icon "button" at bounding box center [14, 61] width 8 height 8
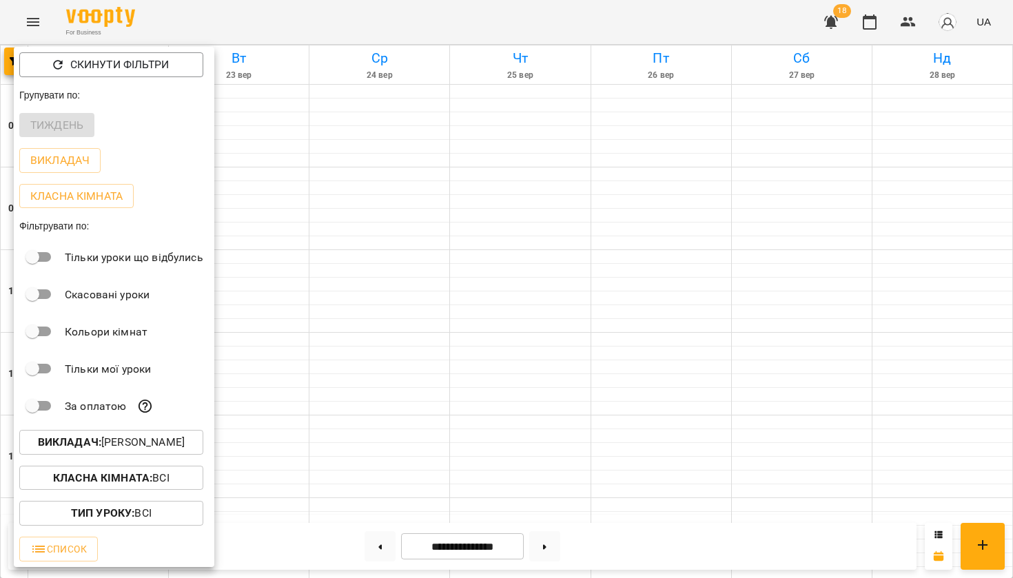
click at [112, 439] on p "Викладач : [PERSON_NAME]" at bounding box center [111, 442] width 147 height 17
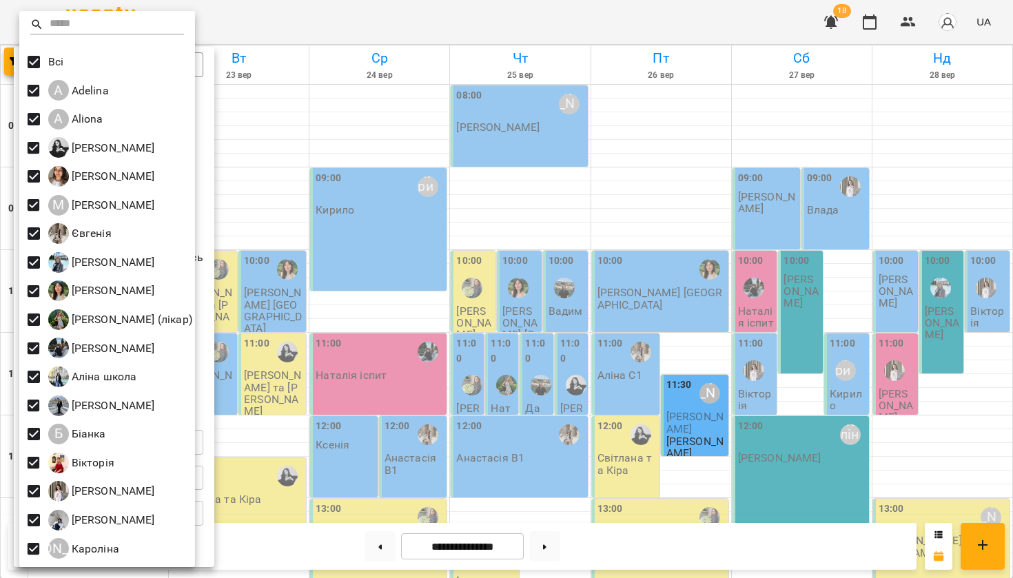
click at [601, 213] on div at bounding box center [506, 289] width 1013 height 578
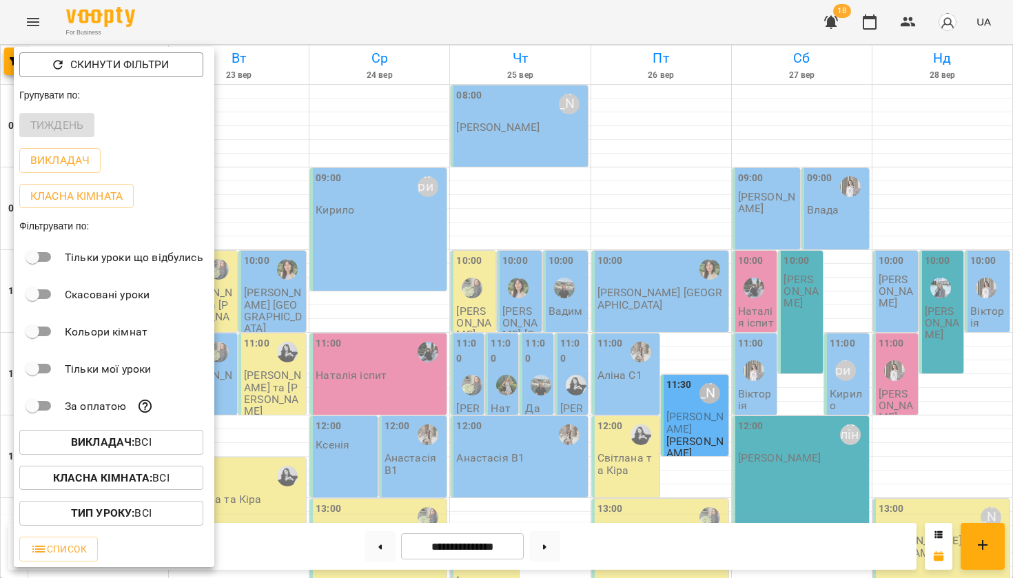
click at [602, 214] on div at bounding box center [506, 289] width 1013 height 578
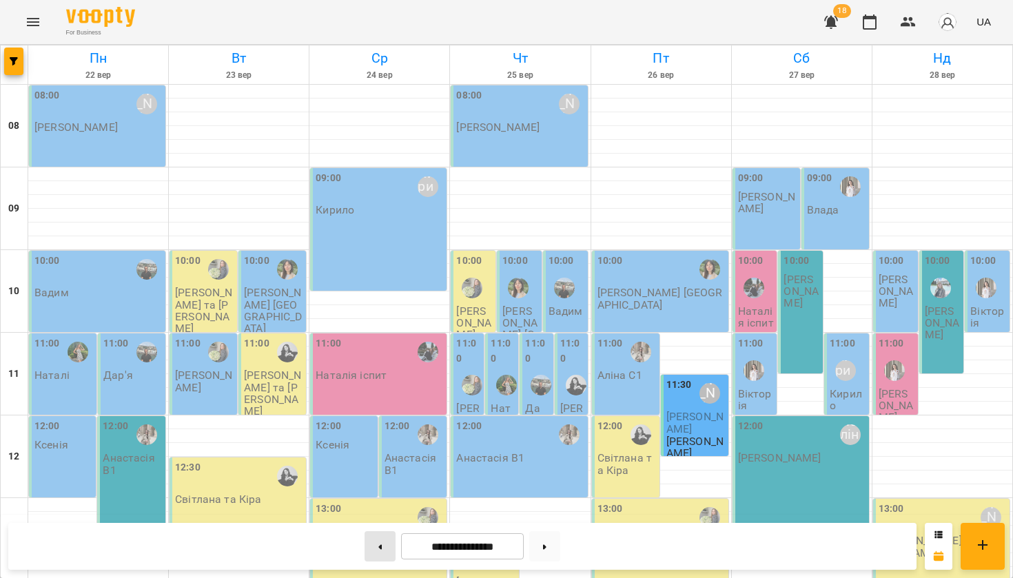
click at [382, 535] on button at bounding box center [379, 546] width 31 height 30
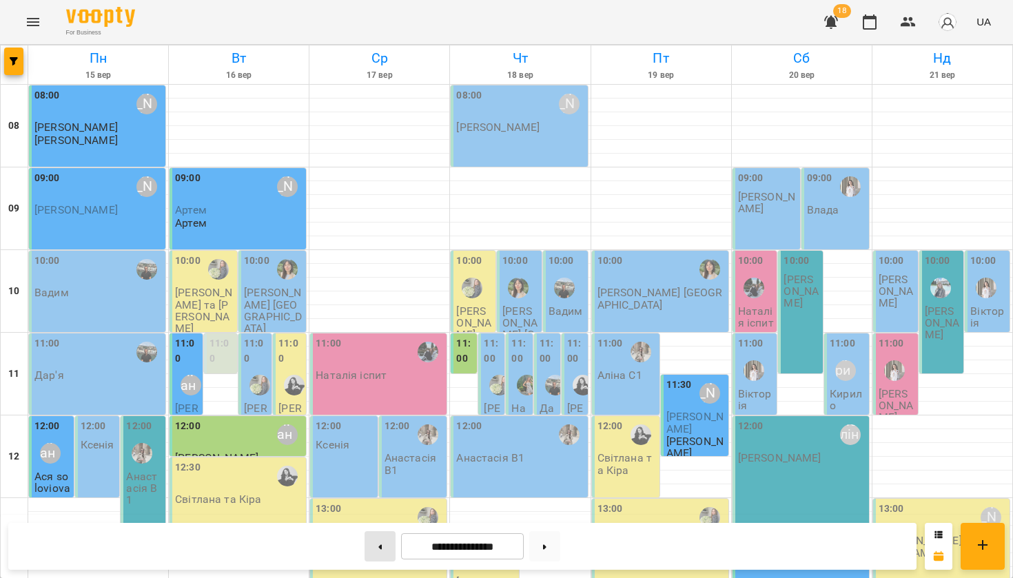
click at [378, 543] on button at bounding box center [379, 546] width 31 height 30
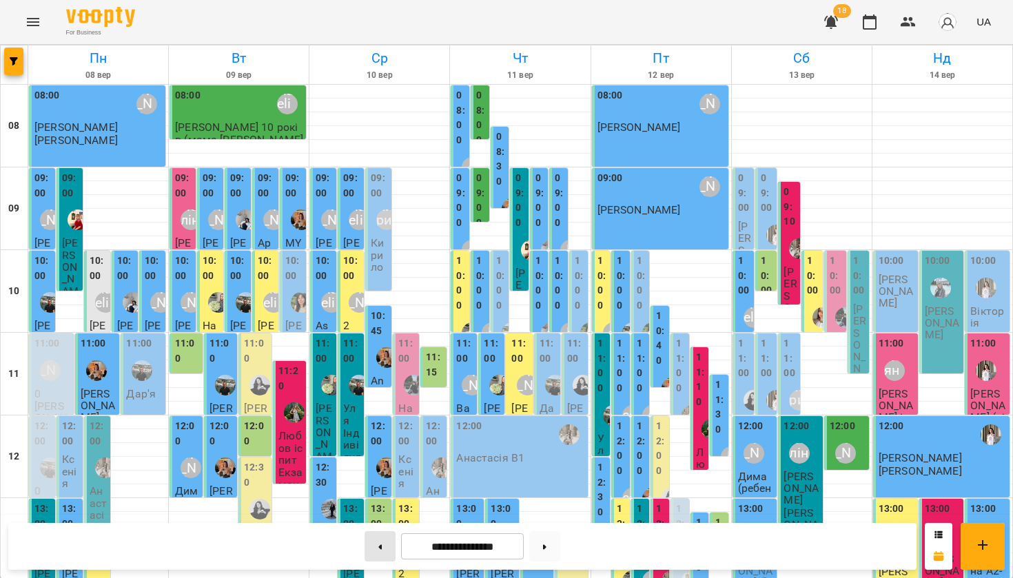
click at [379, 543] on button at bounding box center [379, 546] width 31 height 30
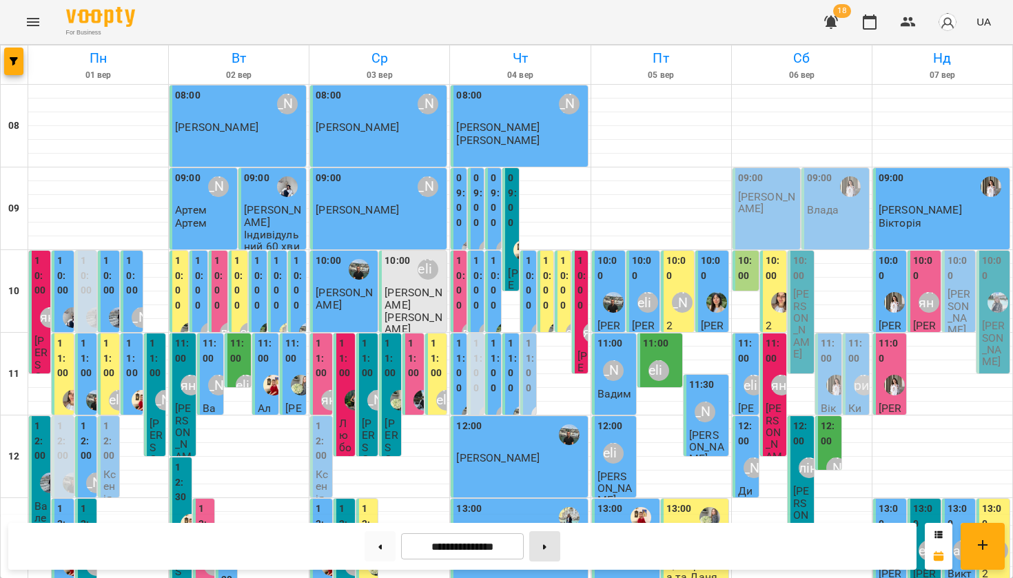
click at [543, 543] on button at bounding box center [544, 546] width 31 height 30
type input "**********"
